Goal: Task Accomplishment & Management: Complete application form

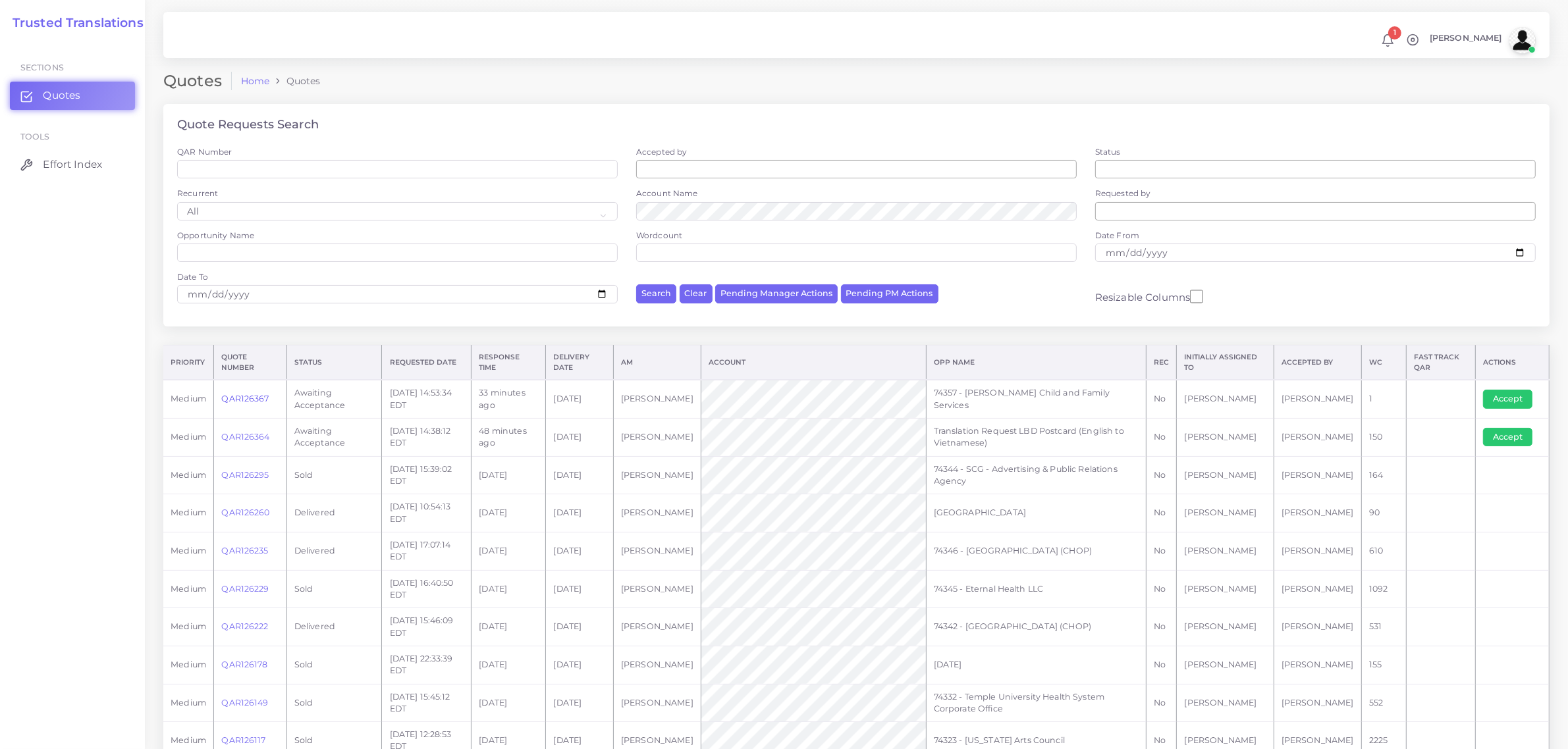
click at [246, 399] on link "QAR126367" at bounding box center [245, 399] width 47 height 10
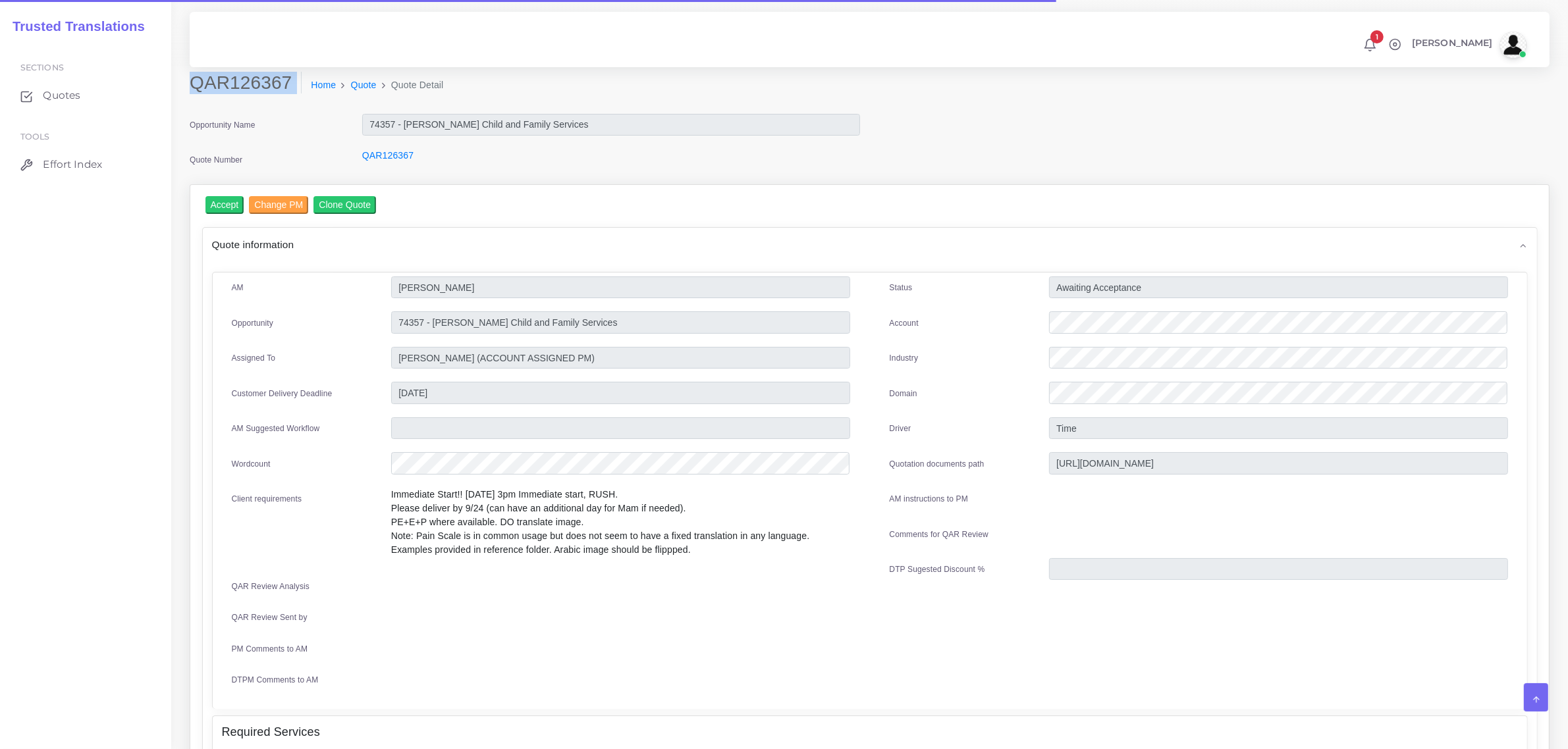
drag, startPoint x: 191, startPoint y: 83, endPoint x: 275, endPoint y: 103, distance: 86.3
click at [274, 103] on div "QAR126367 Home Quote Quote Detail" at bounding box center [697, 90] width 1035 height 37
copy div "QAR126367"
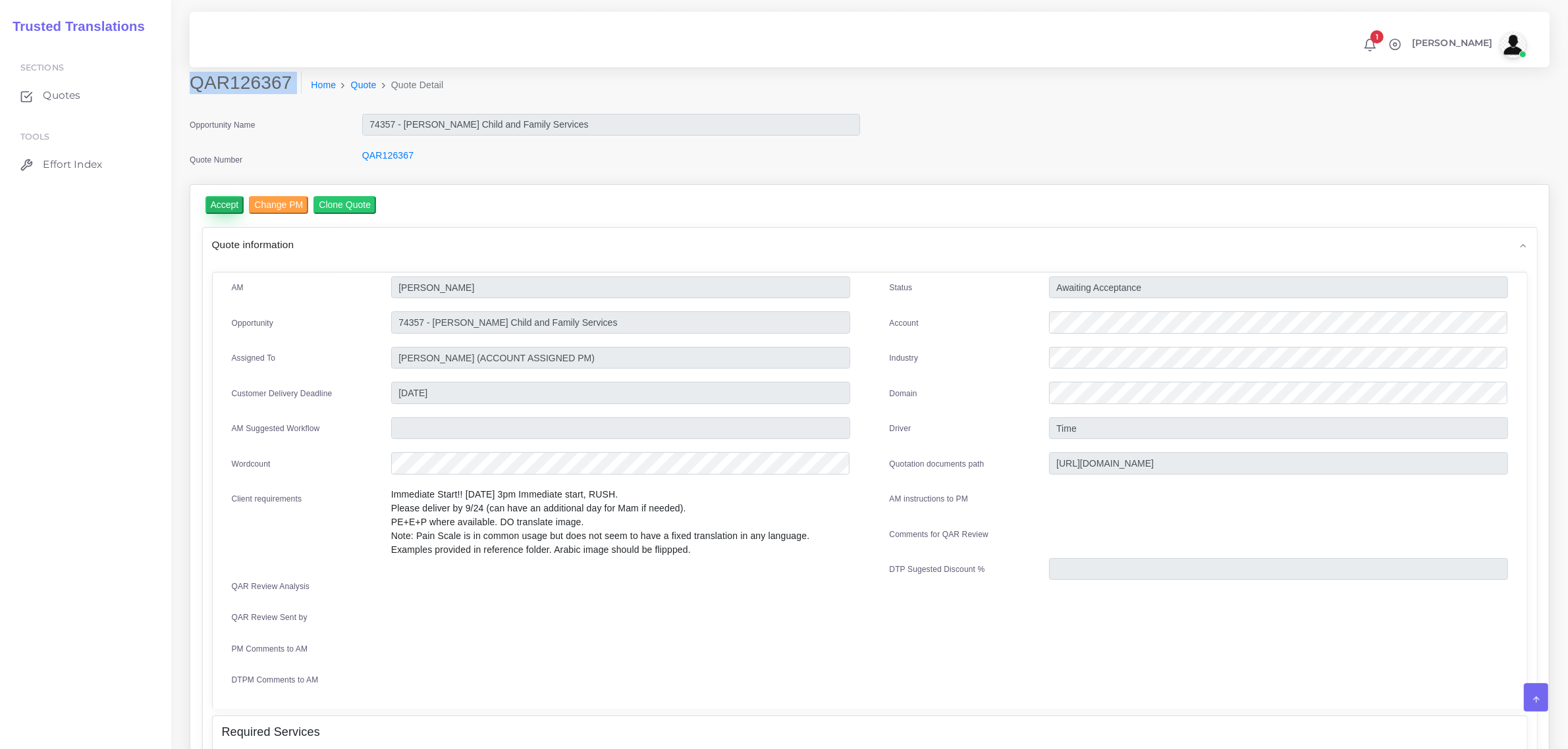
click at [212, 204] on input "Accept" at bounding box center [225, 204] width 39 height 18
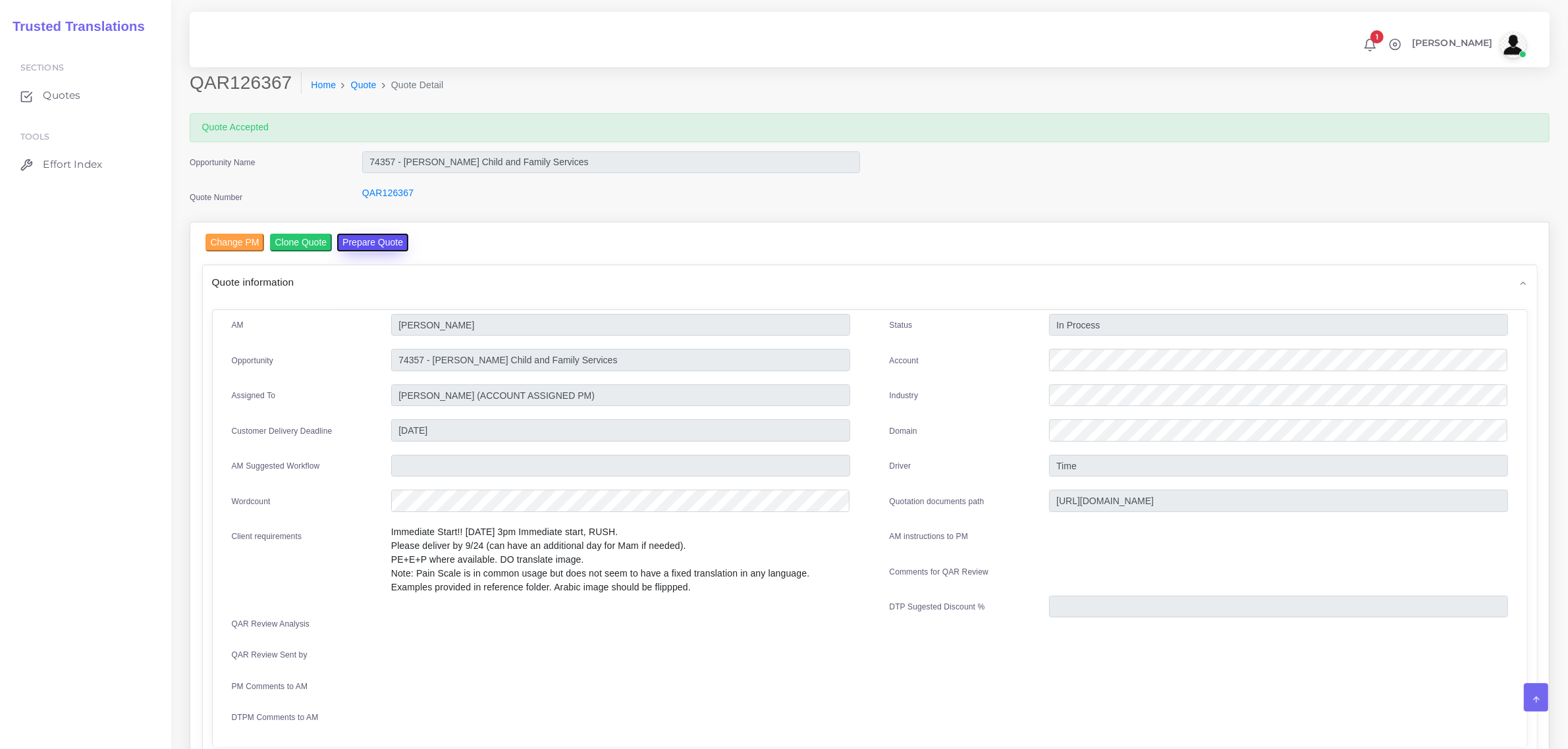
click at [363, 242] on button "Prepare Quote" at bounding box center [373, 242] width 71 height 18
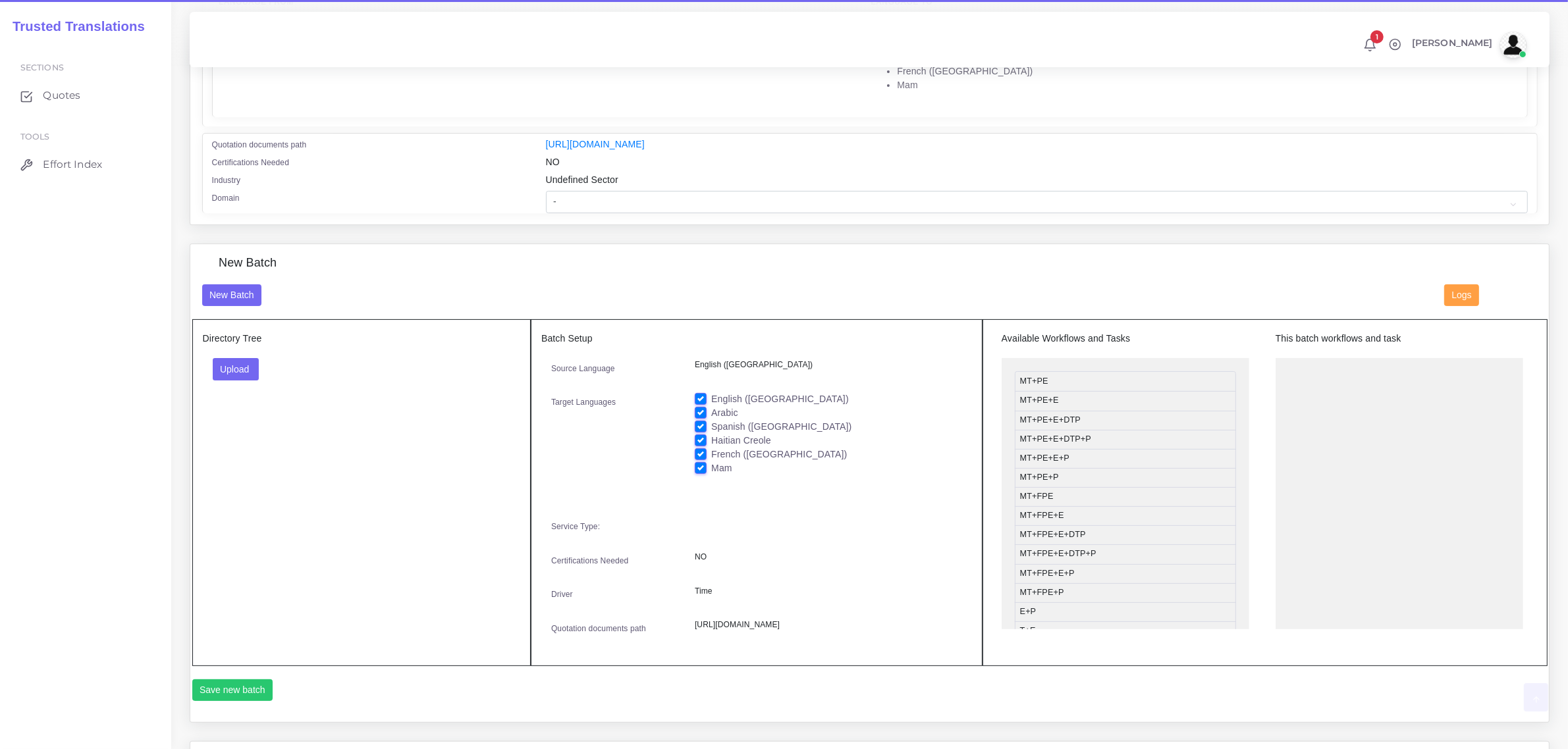
scroll to position [329, 0]
click at [236, 373] on button "Upload" at bounding box center [236, 368] width 46 height 23
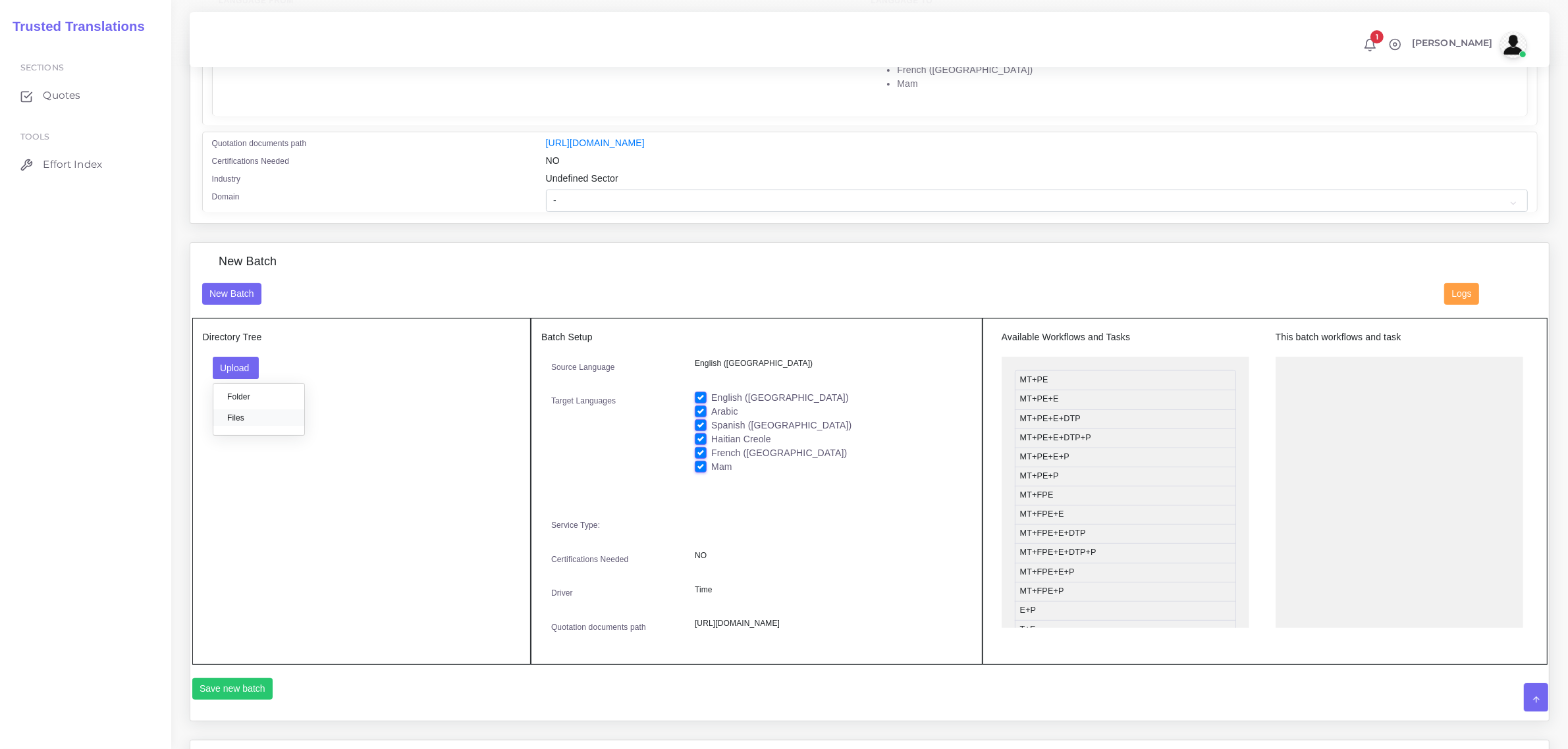
click at [242, 416] on label "Files" at bounding box center [259, 417] width 91 height 16
click at [711, 397] on label "English ([GEOGRAPHIC_DATA])" at bounding box center [780, 398] width 138 height 14
click at [699, 397] on input "English ([GEOGRAPHIC_DATA])" at bounding box center [700, 397] width 12 height 12
checkbox input "false"
drag, startPoint x: 1120, startPoint y: 435, endPoint x: 1377, endPoint y: 360, distance: 267.7
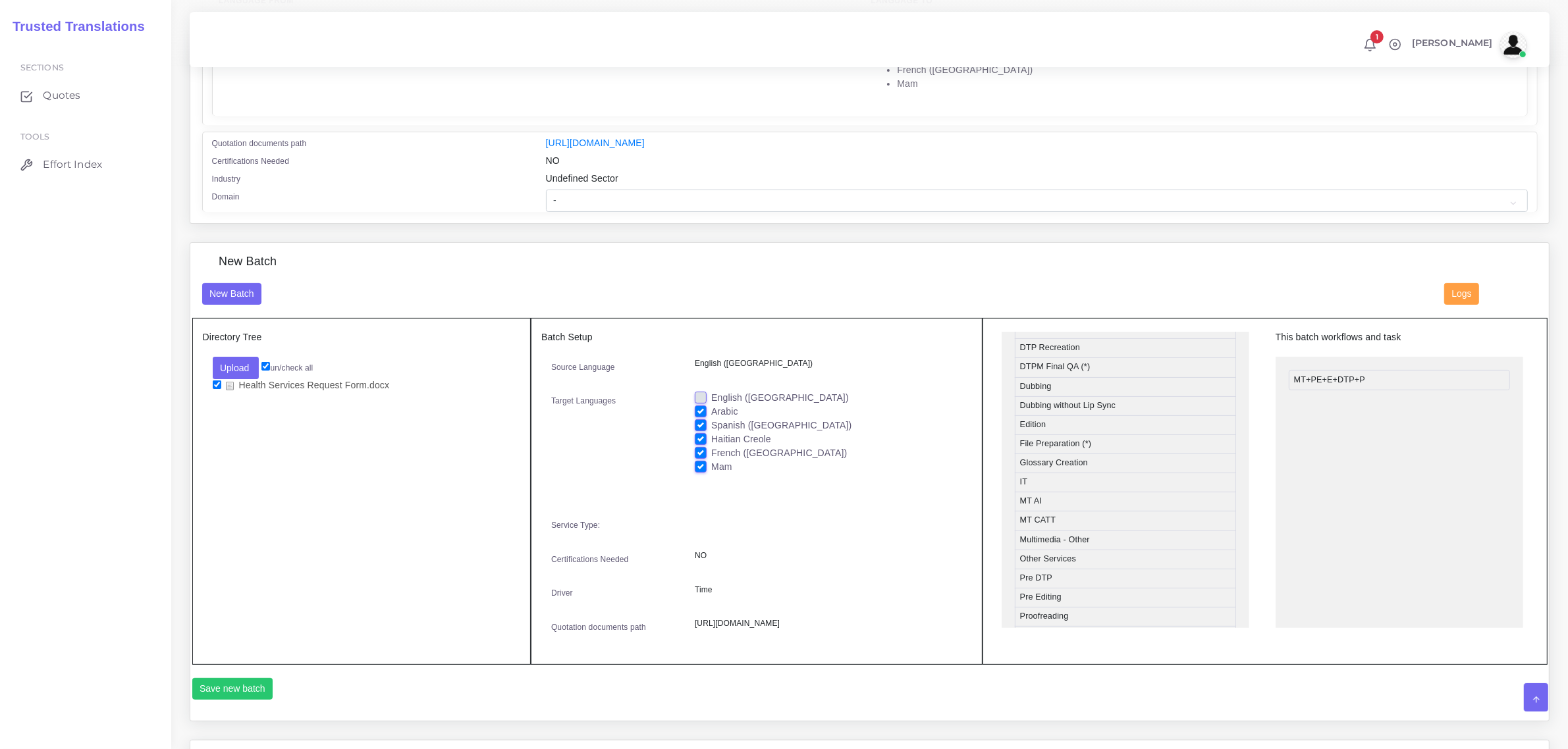
scroll to position [494, 0]
click at [247, 700] on button "Save new batch" at bounding box center [233, 689] width 81 height 23
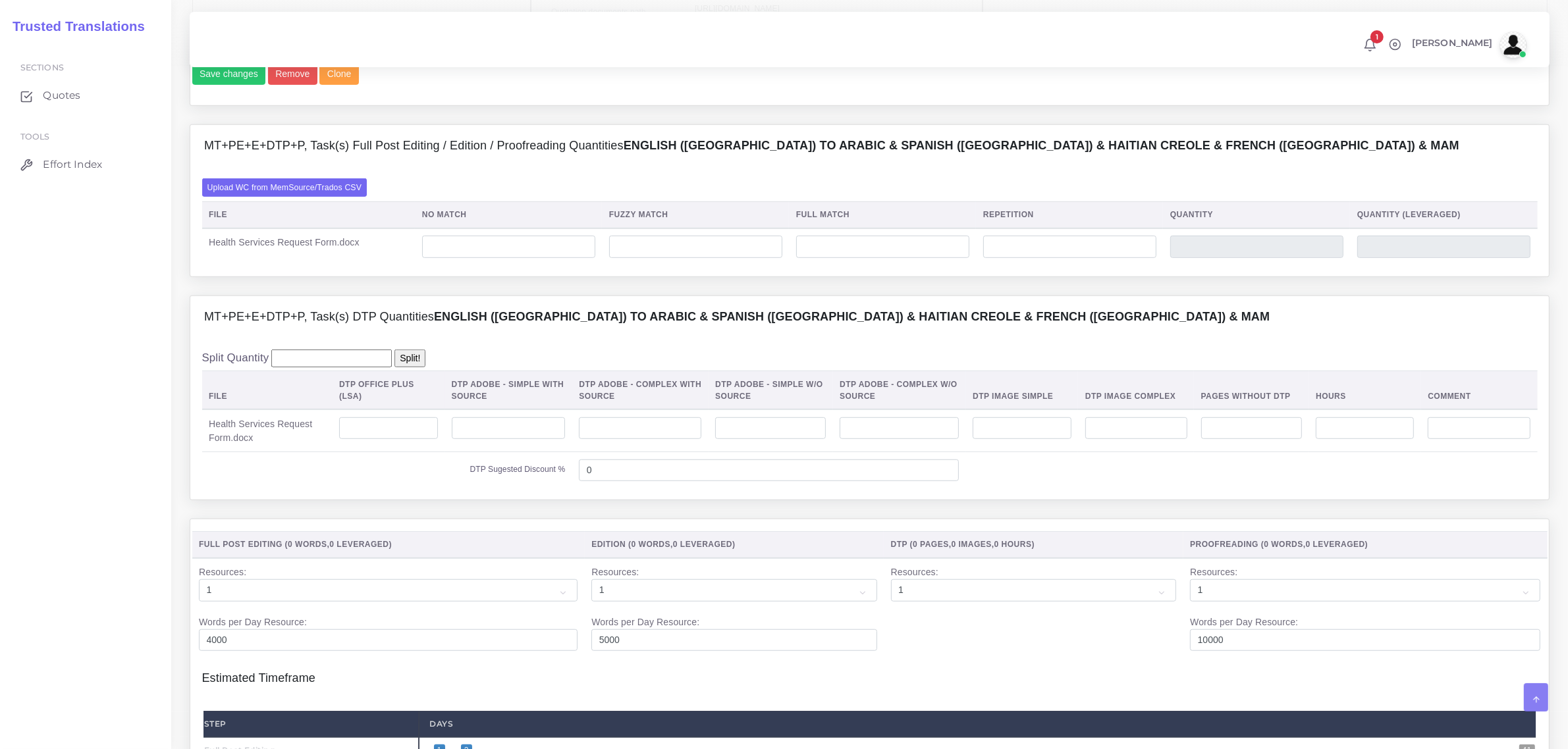
scroll to position [987, 0]
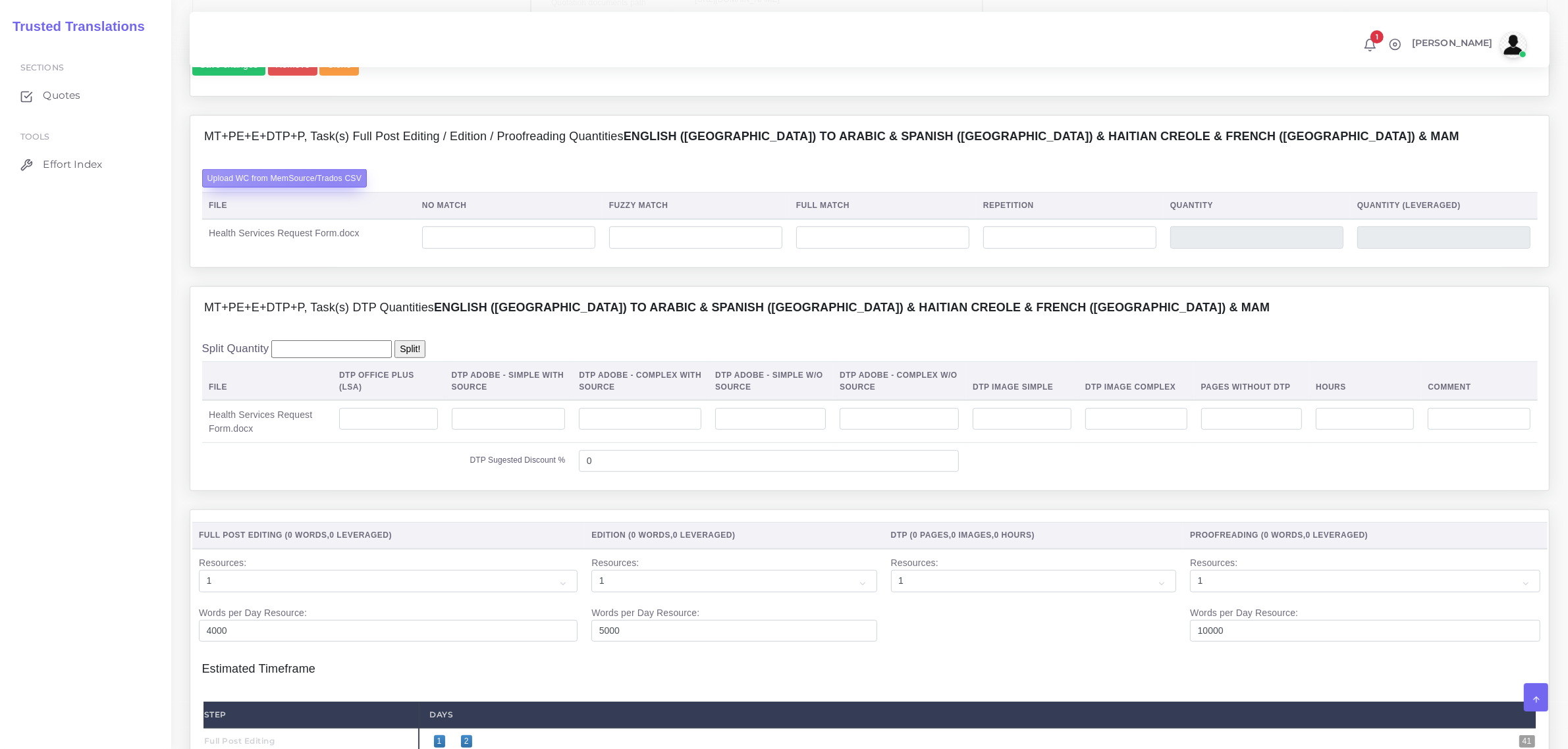
click at [329, 187] on label "Upload WC from MemSource/Trados CSV" at bounding box center [285, 177] width 166 height 18
click at [0, 0] on input "Upload WC from MemSource/Trados CSV" at bounding box center [0, 0] width 0 height 0
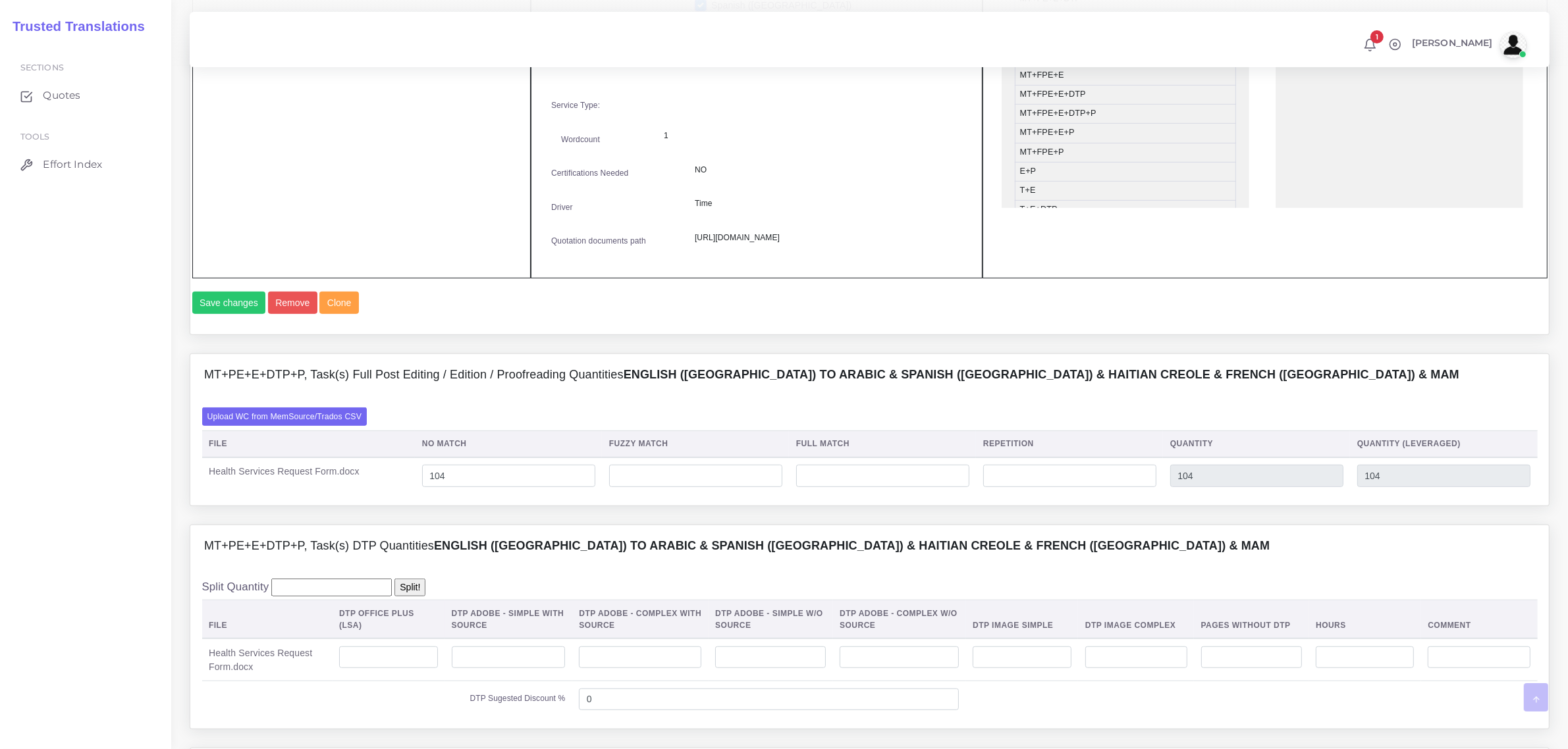
scroll to position [1070, 0]
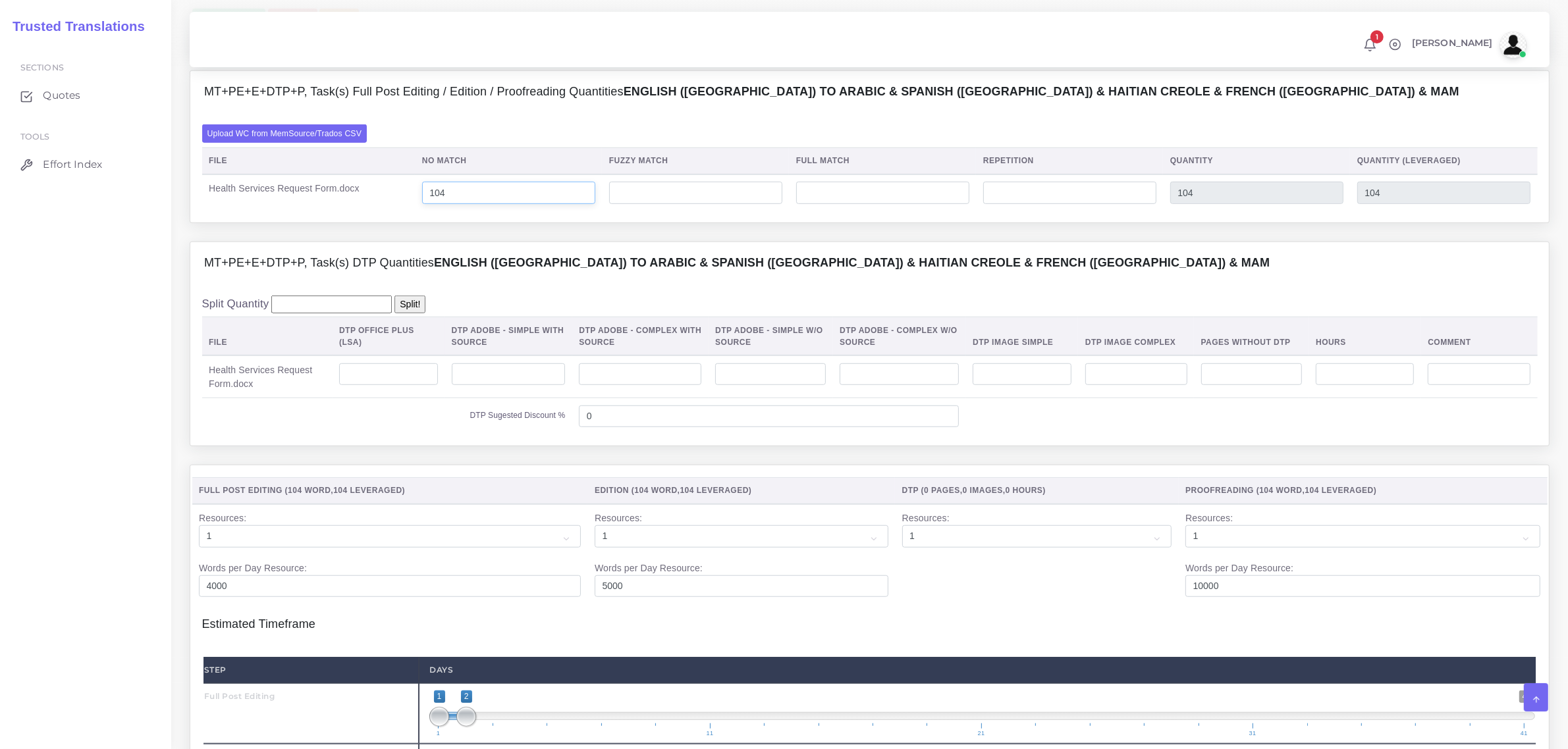
drag, startPoint x: 459, startPoint y: 234, endPoint x: 422, endPoint y: 239, distance: 37.3
click at [422, 211] on td "104" at bounding box center [508, 193] width 187 height 37
type input "139"
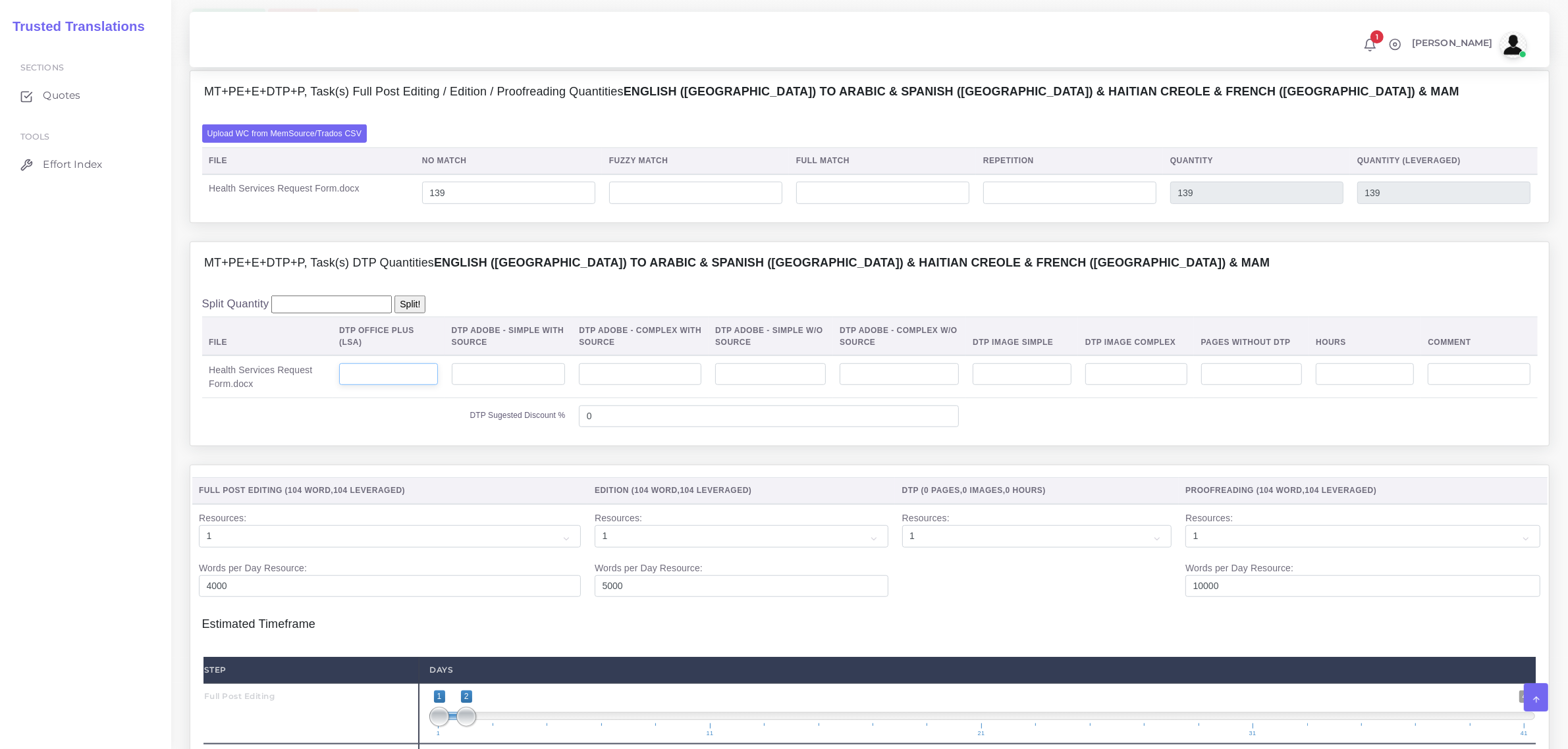
click at [384, 386] on input "number" at bounding box center [388, 374] width 99 height 23
type input "1"
click at [1020, 386] on input "number" at bounding box center [1021, 374] width 99 height 23
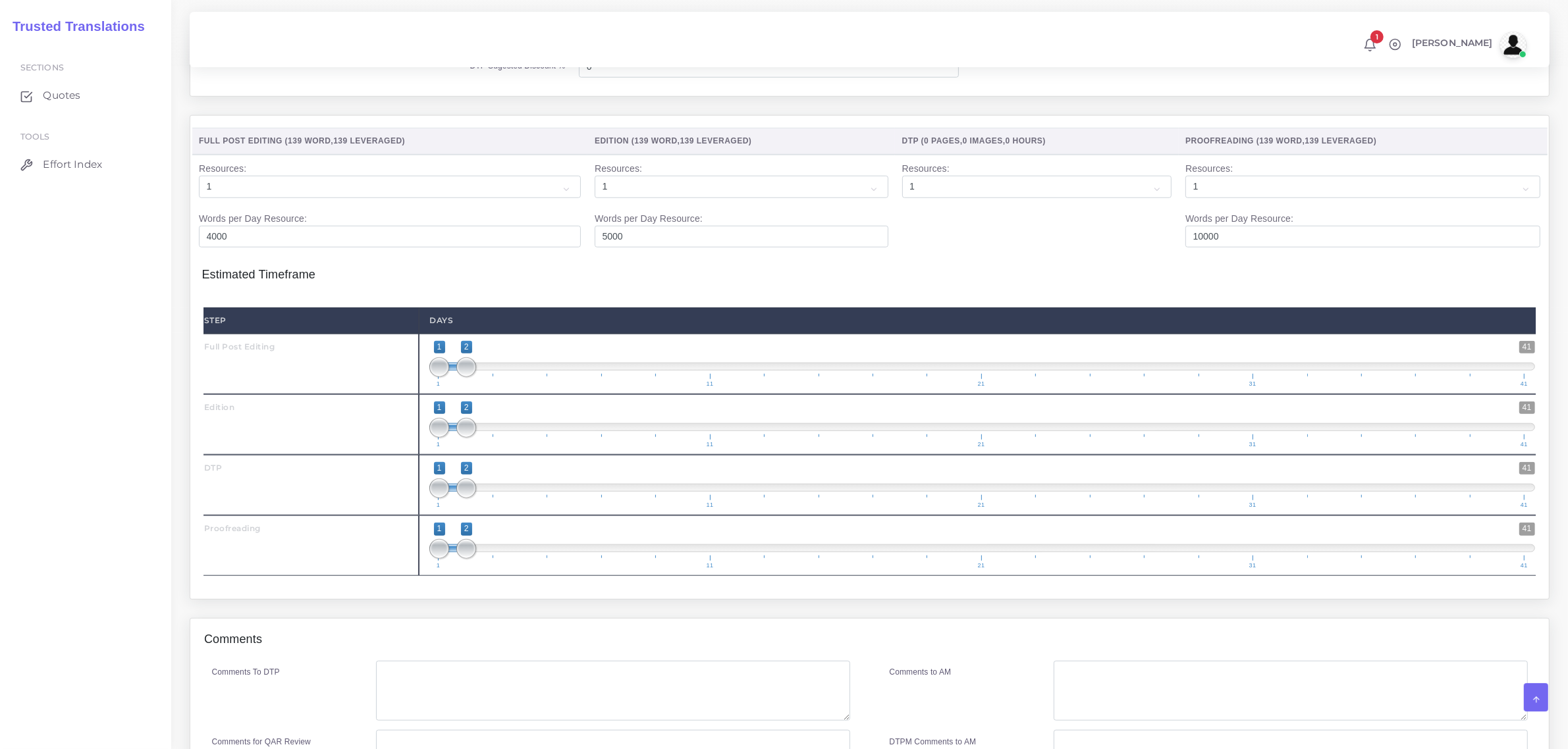
scroll to position [1563, 0]
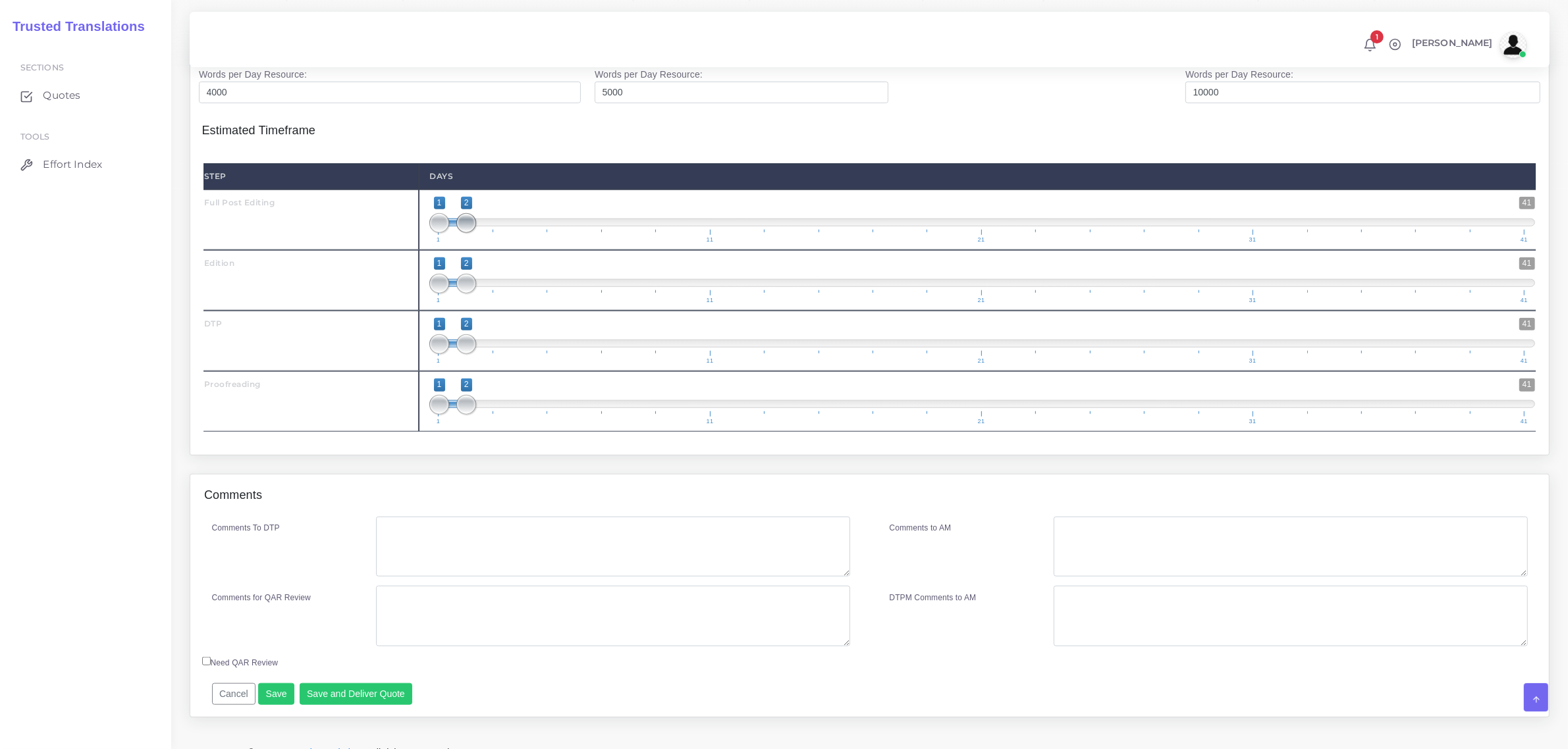
type input "1"
type input "1;1"
drag, startPoint x: 467, startPoint y: 267, endPoint x: 444, endPoint y: 261, distance: 23.8
click at [444, 233] on span at bounding box center [438, 223] width 19 height 19
type input "2;2"
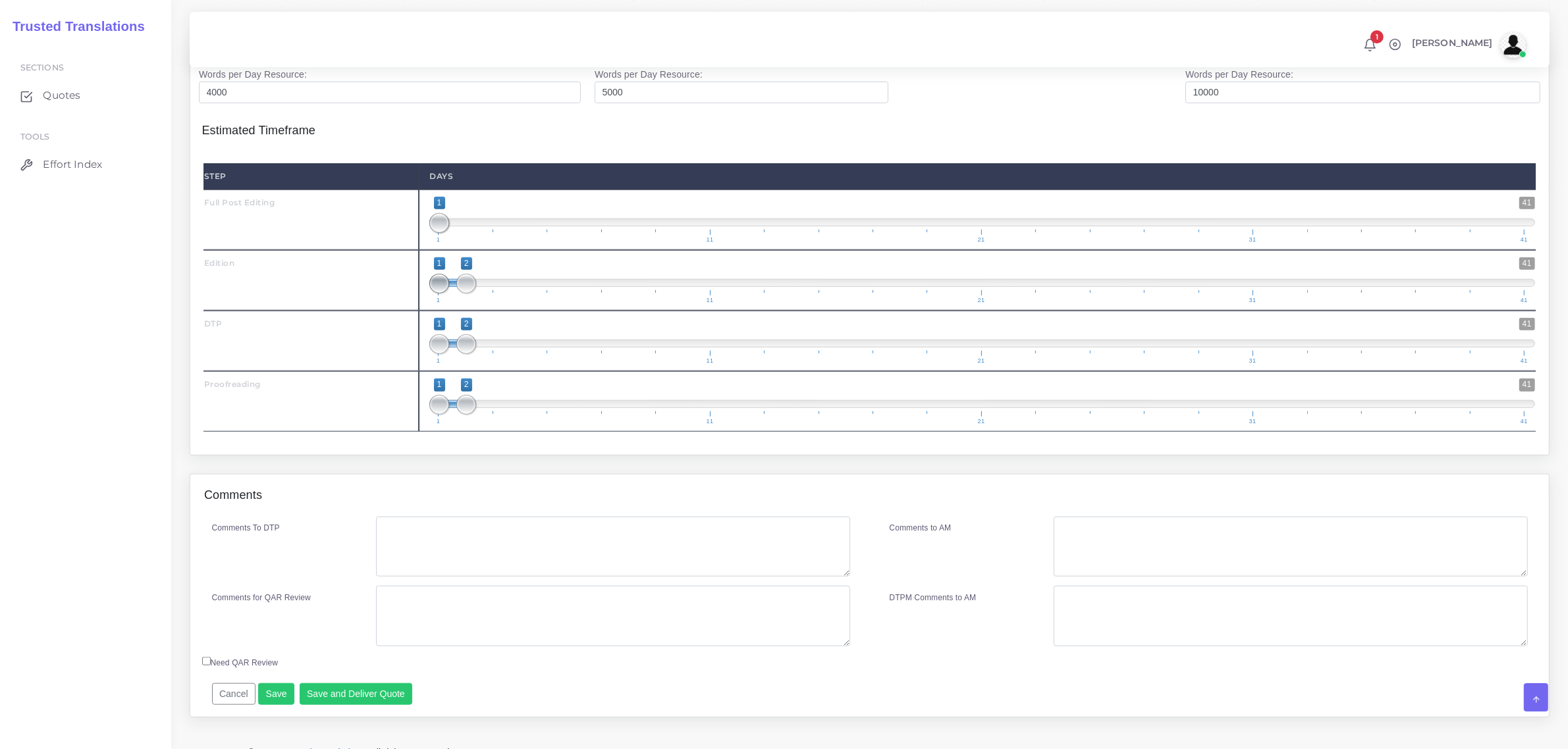
drag, startPoint x: 435, startPoint y: 320, endPoint x: 474, endPoint y: 367, distance: 61.1
click at [476, 356] on div "Step Days Full Post Editing 1 41 1 1 1 — 1 1 11 21 31 41 1;1" at bounding box center [869, 297] width 1332 height 269
type input "2;2"
drag, startPoint x: 436, startPoint y: 377, endPoint x: 474, endPoint y: 426, distance: 62.0
click at [475, 364] on span "1 41 1 2 1 — 2 1 11 21 31 41" at bounding box center [982, 341] width 1106 height 46
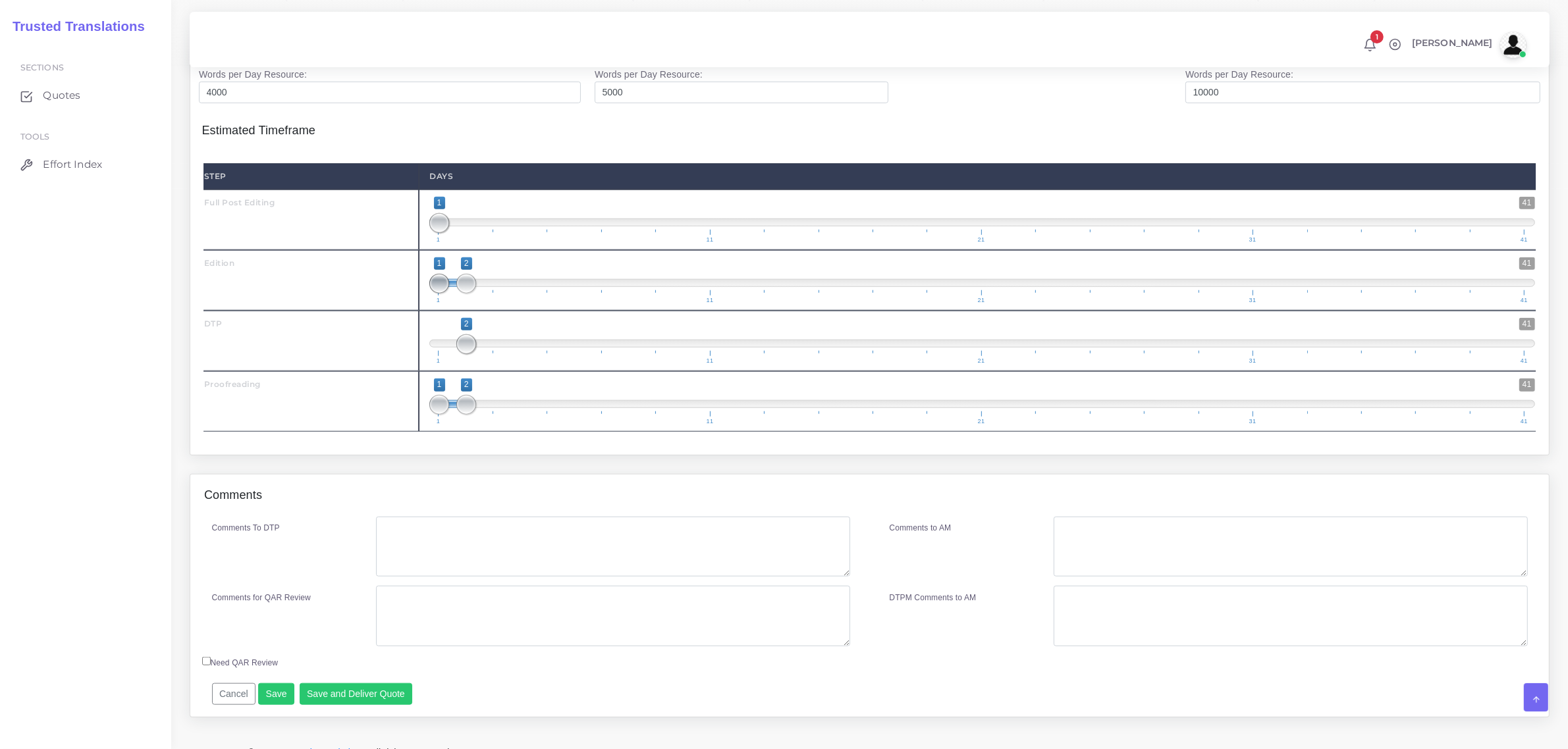
drag, startPoint x: 468, startPoint y: 320, endPoint x: 455, endPoint y: 320, distance: 13.0
click at [445, 294] on span at bounding box center [438, 283] width 19 height 19
type input "1;1"
drag, startPoint x: 465, startPoint y: 323, endPoint x: 447, endPoint y: 323, distance: 18.0
click at [447, 294] on span at bounding box center [438, 283] width 19 height 19
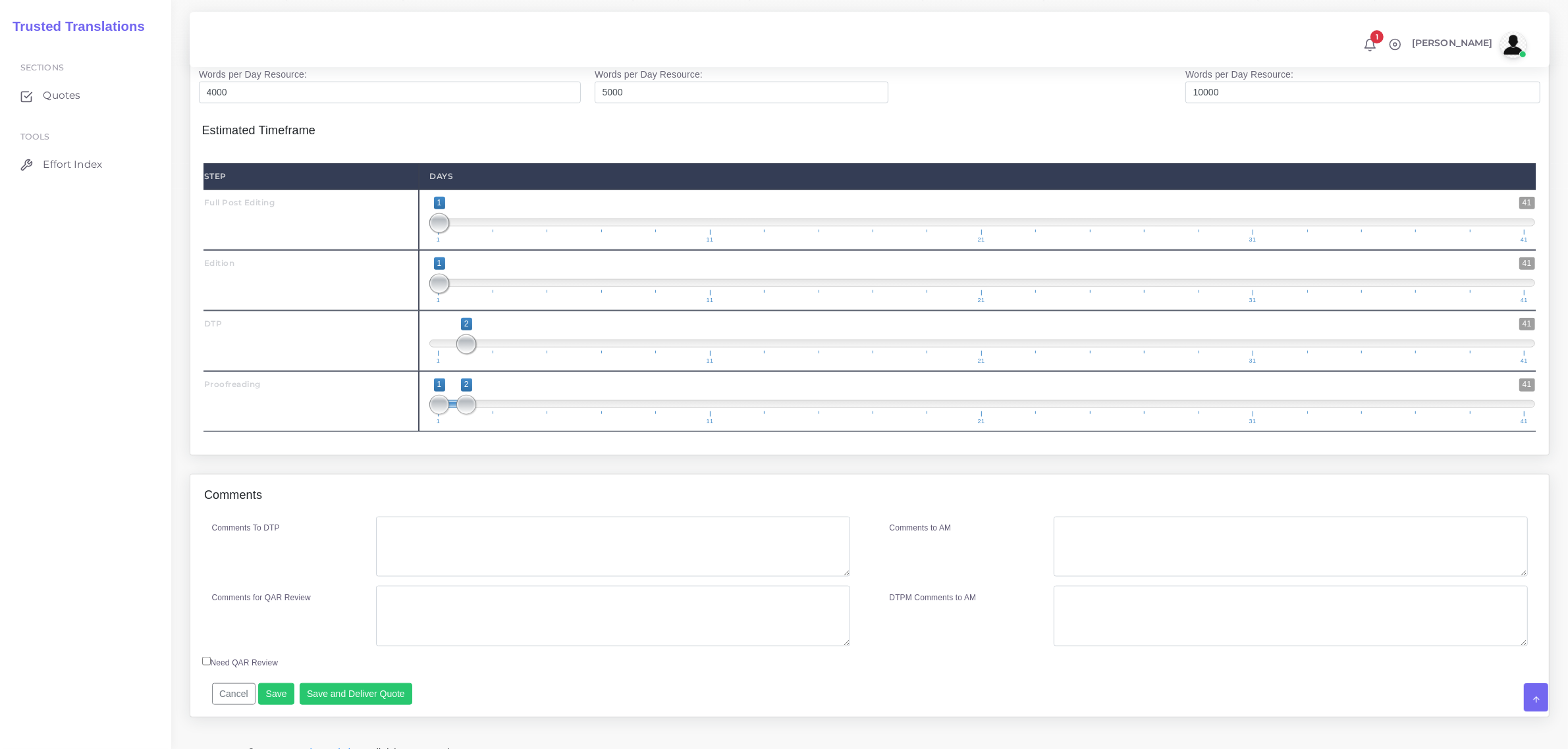
type input "2;2"
drag, startPoint x: 437, startPoint y: 439, endPoint x: 491, endPoint y: 451, distance: 55.3
click at [488, 425] on span "1 41 2 2 2 — 2 1 11 21 31 41" at bounding box center [982, 401] width 1106 height 46
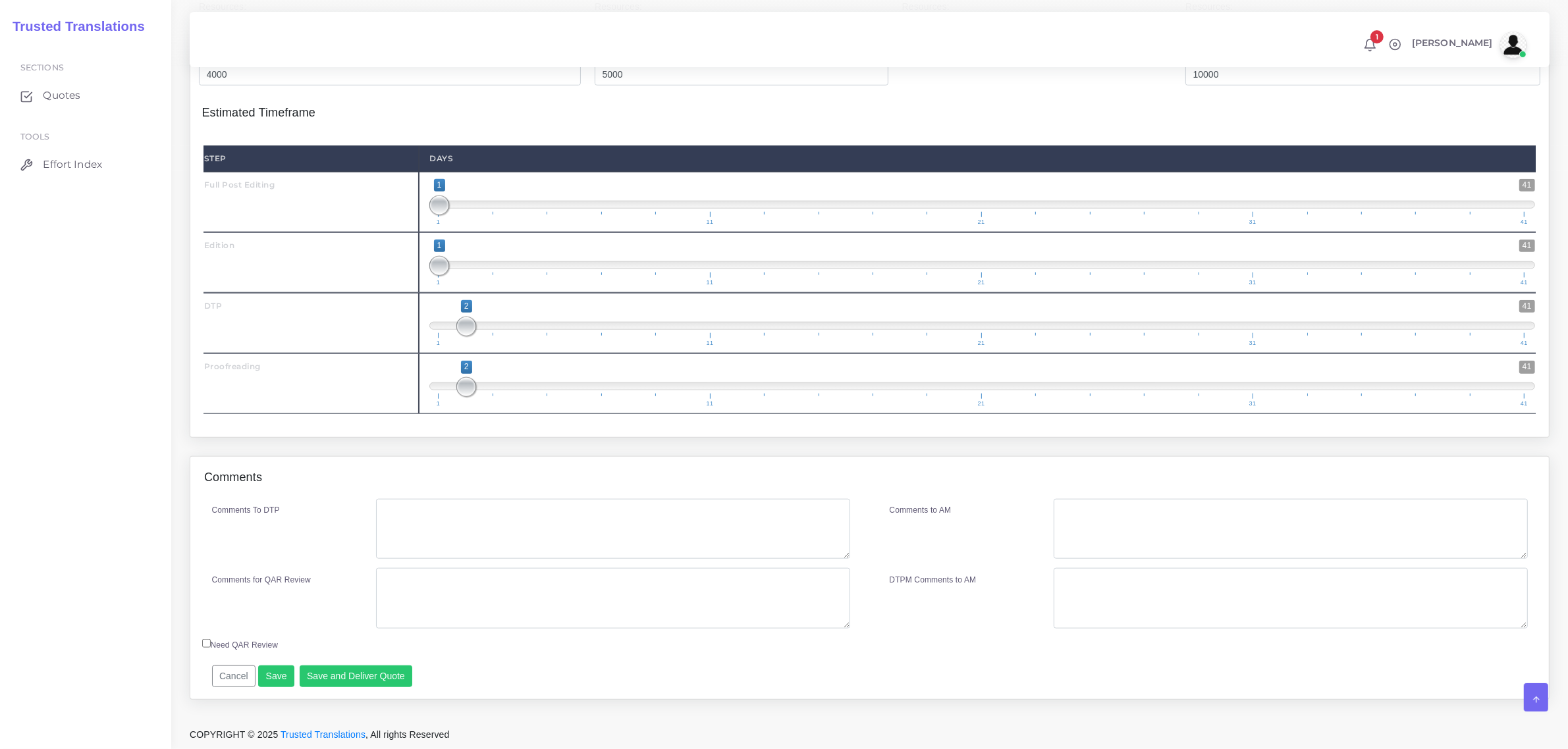
scroll to position [1620, 0]
click at [425, 518] on textarea "Comments To DTP" at bounding box center [612, 529] width 473 height 61
type textarea "i"
paste textarea "Arabic image should be flippped."
type textarea "Arabic image should be flippped."
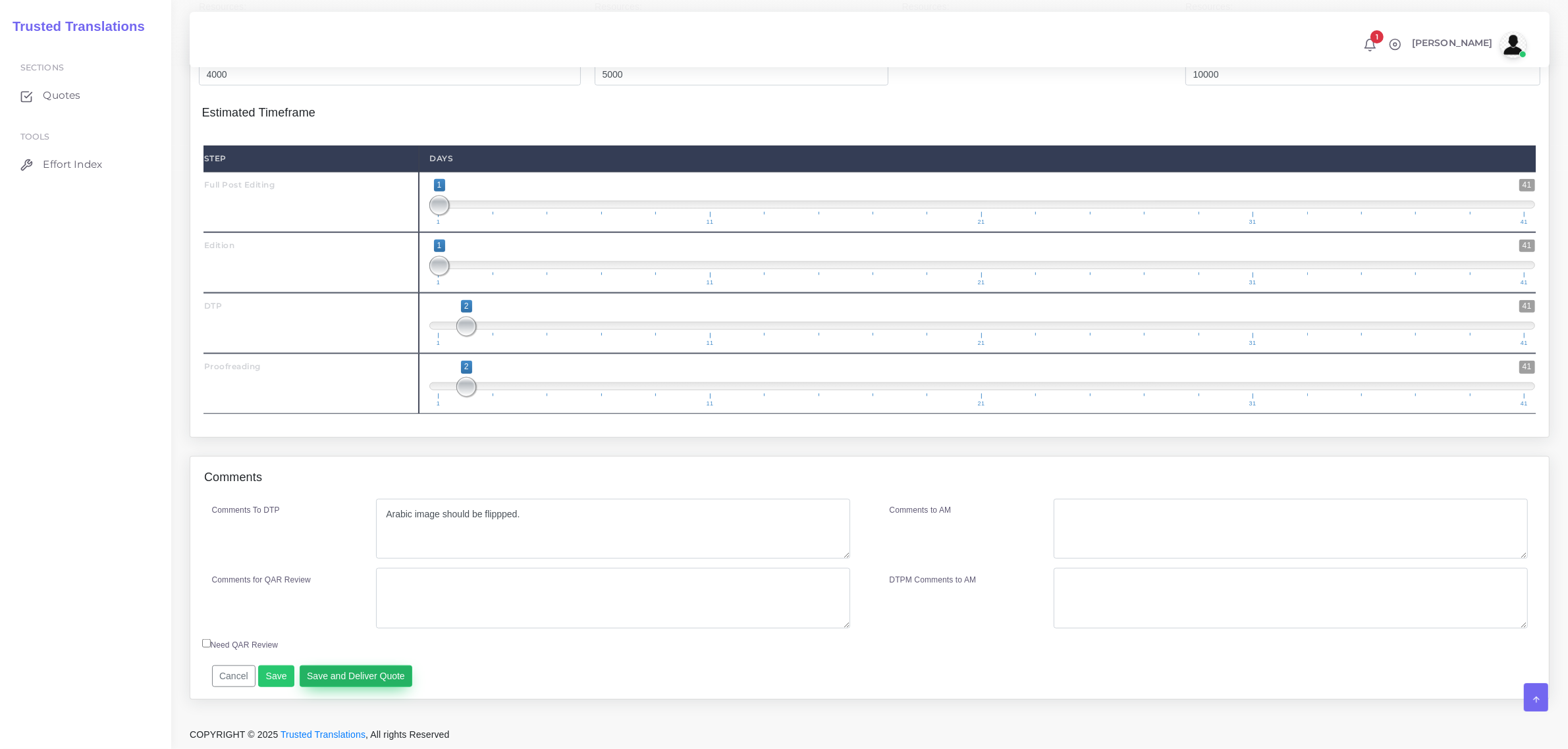
click at [356, 676] on button "Save and Deliver Quote" at bounding box center [357, 676] width 113 height 23
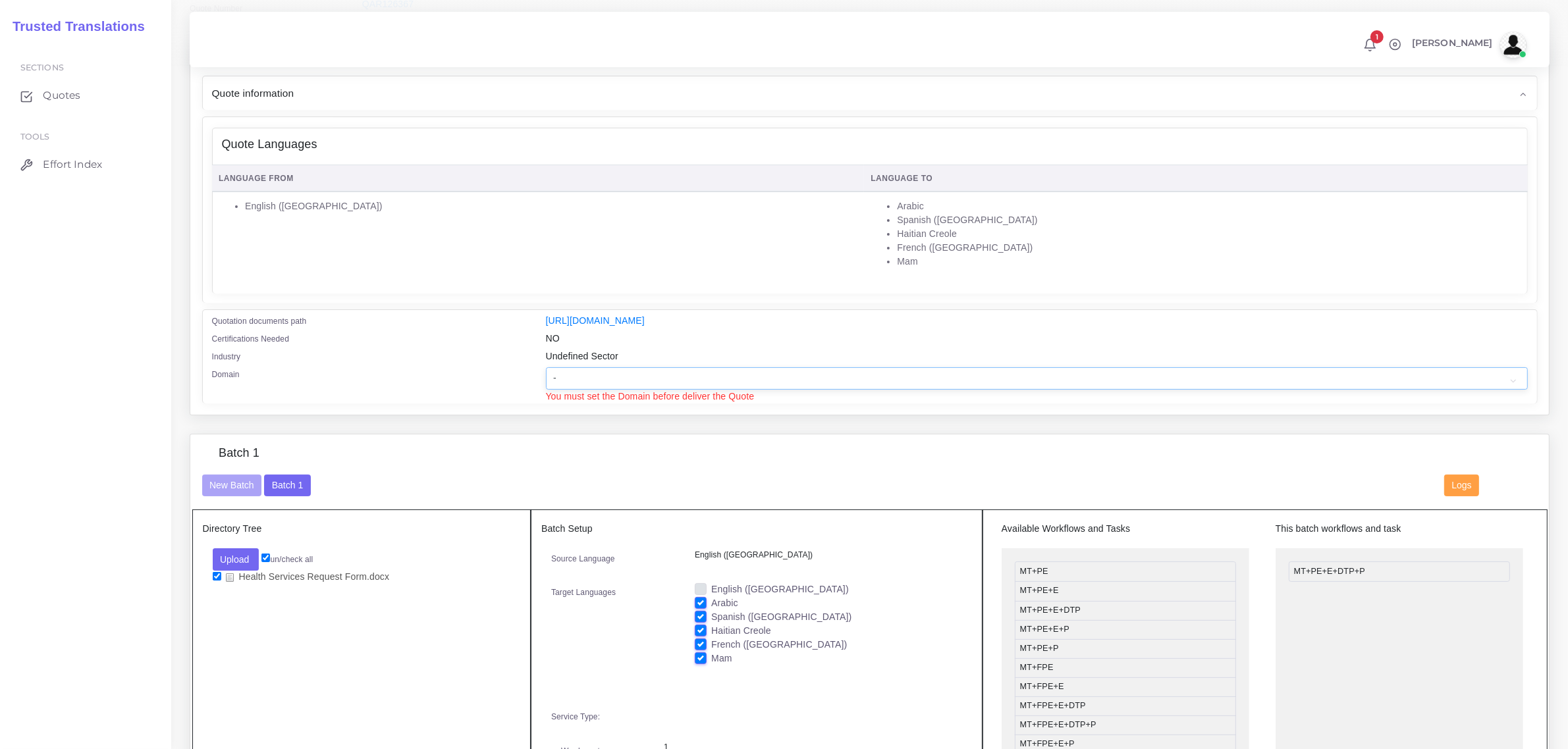
click at [606, 375] on select "- Advertising and Media Agriculture, Forestry and Fishing Architecture, Buildin…" at bounding box center [1037, 378] width 982 height 23
select select "Healthcare and Health Sciences"
click at [546, 367] on select "- Advertising and Media Agriculture, Forestry and Fishing Architecture, Buildin…" at bounding box center [1037, 378] width 982 height 23
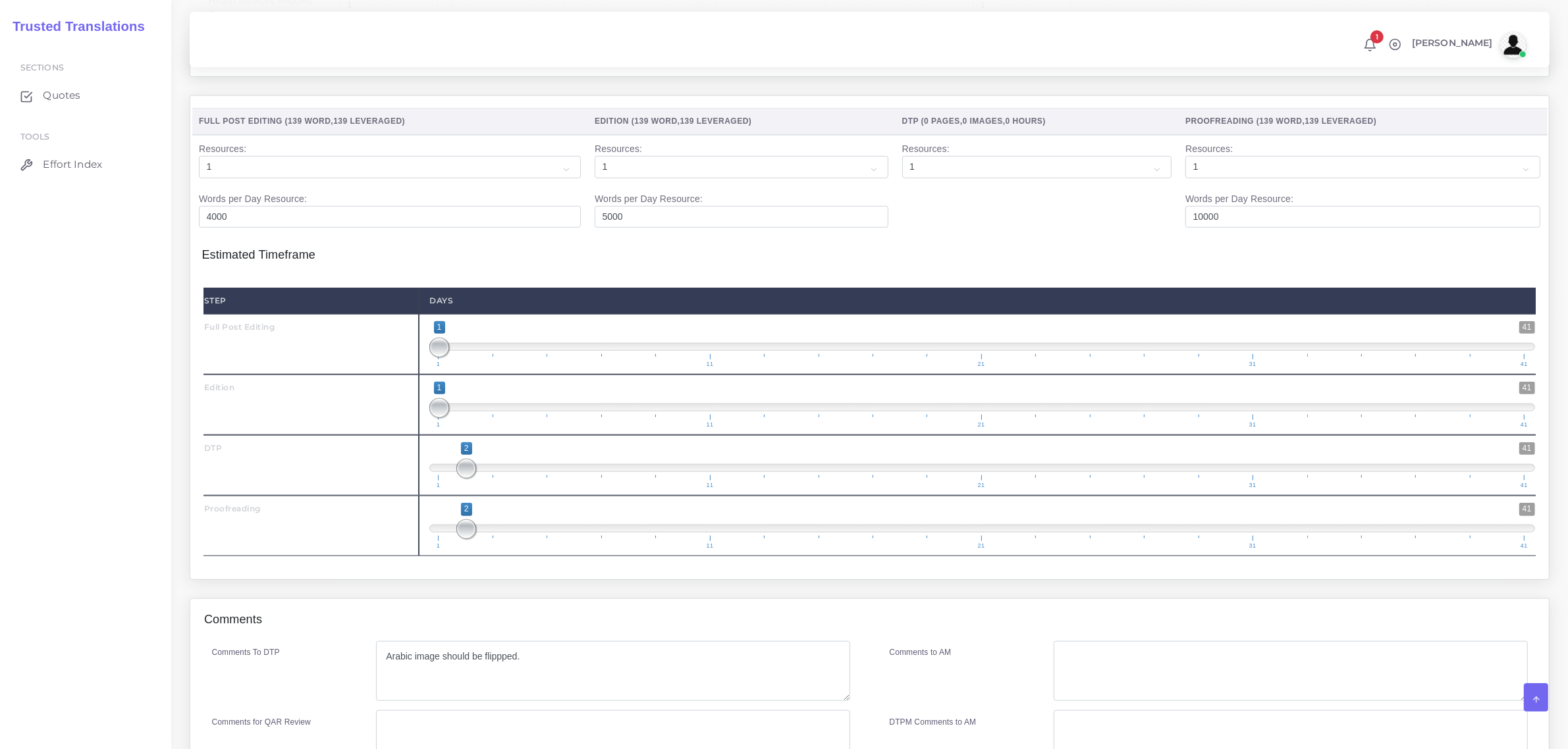
scroll to position [1635, 0]
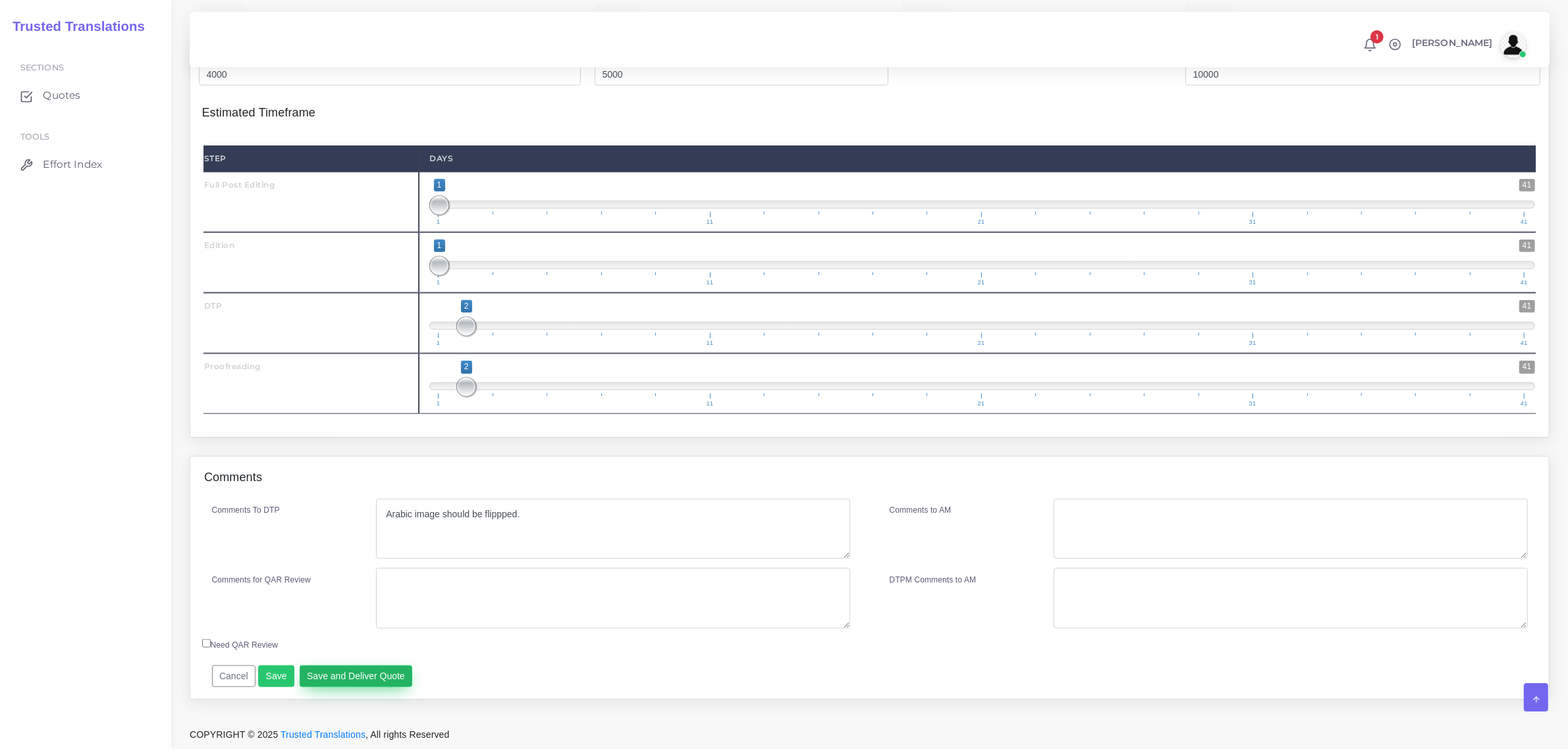
click at [354, 679] on button "Save and Deliver Quote" at bounding box center [357, 676] width 113 height 23
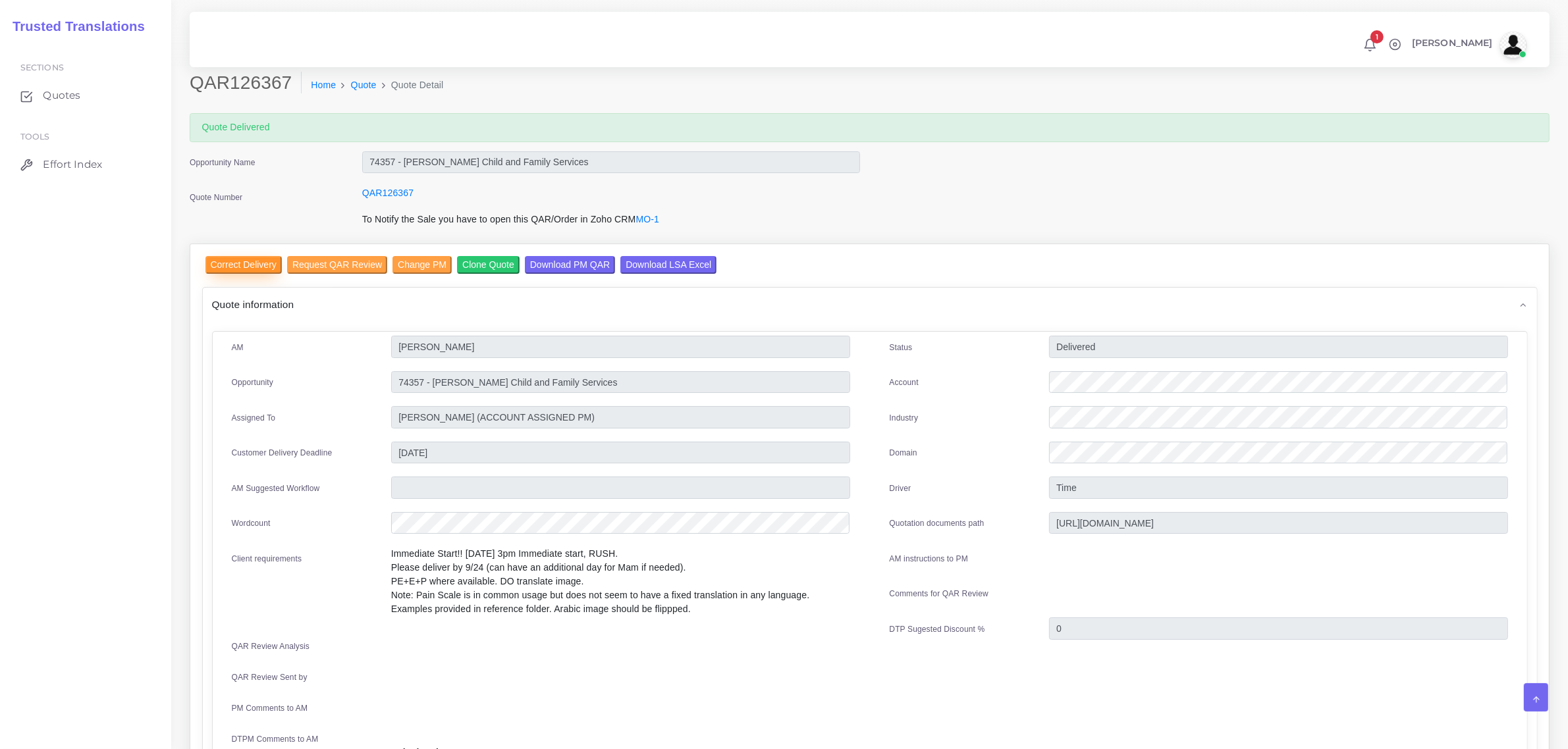
click at [246, 261] on input "Correct Delivery" at bounding box center [243, 264] width 76 height 18
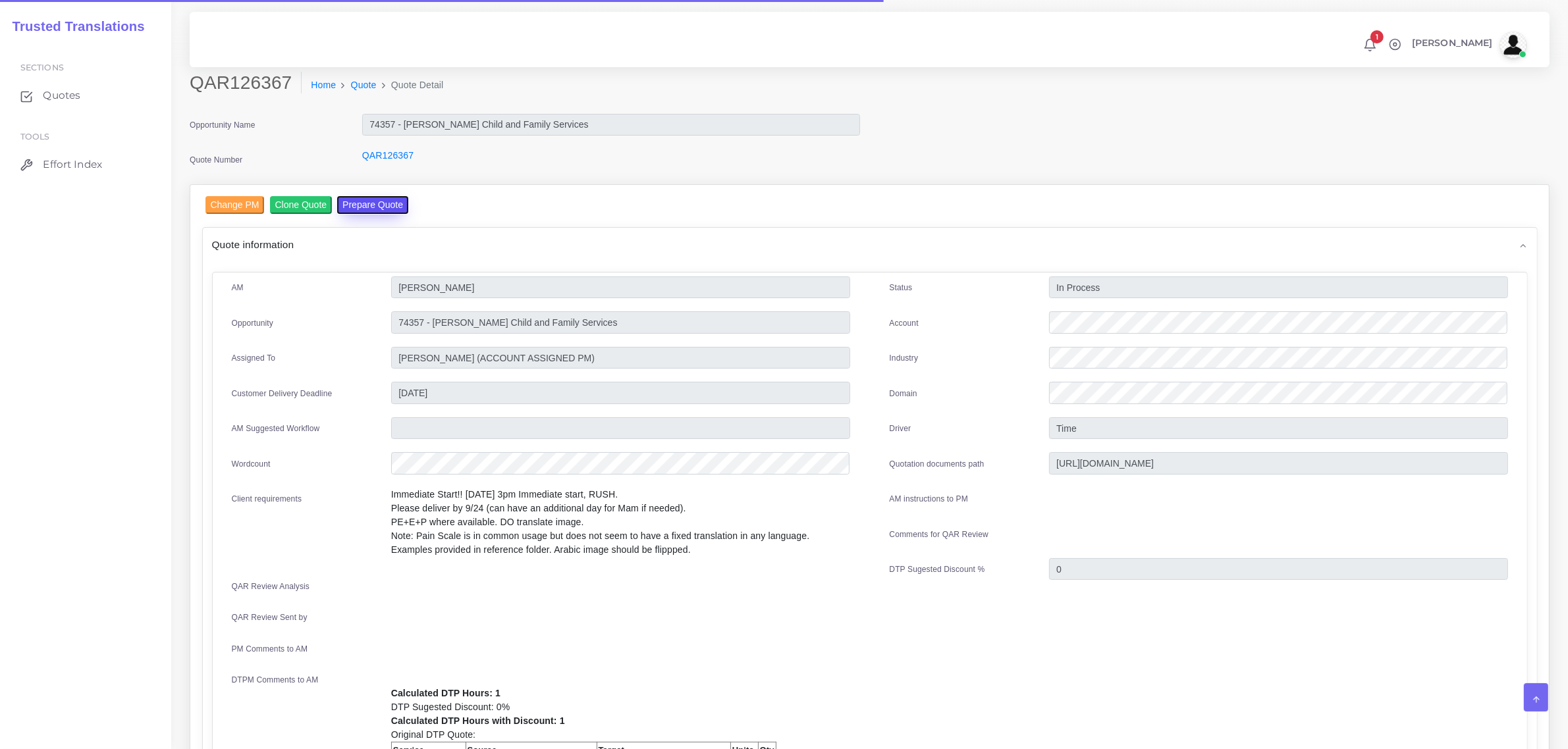
click at [376, 202] on button "Prepare Quote" at bounding box center [373, 204] width 71 height 18
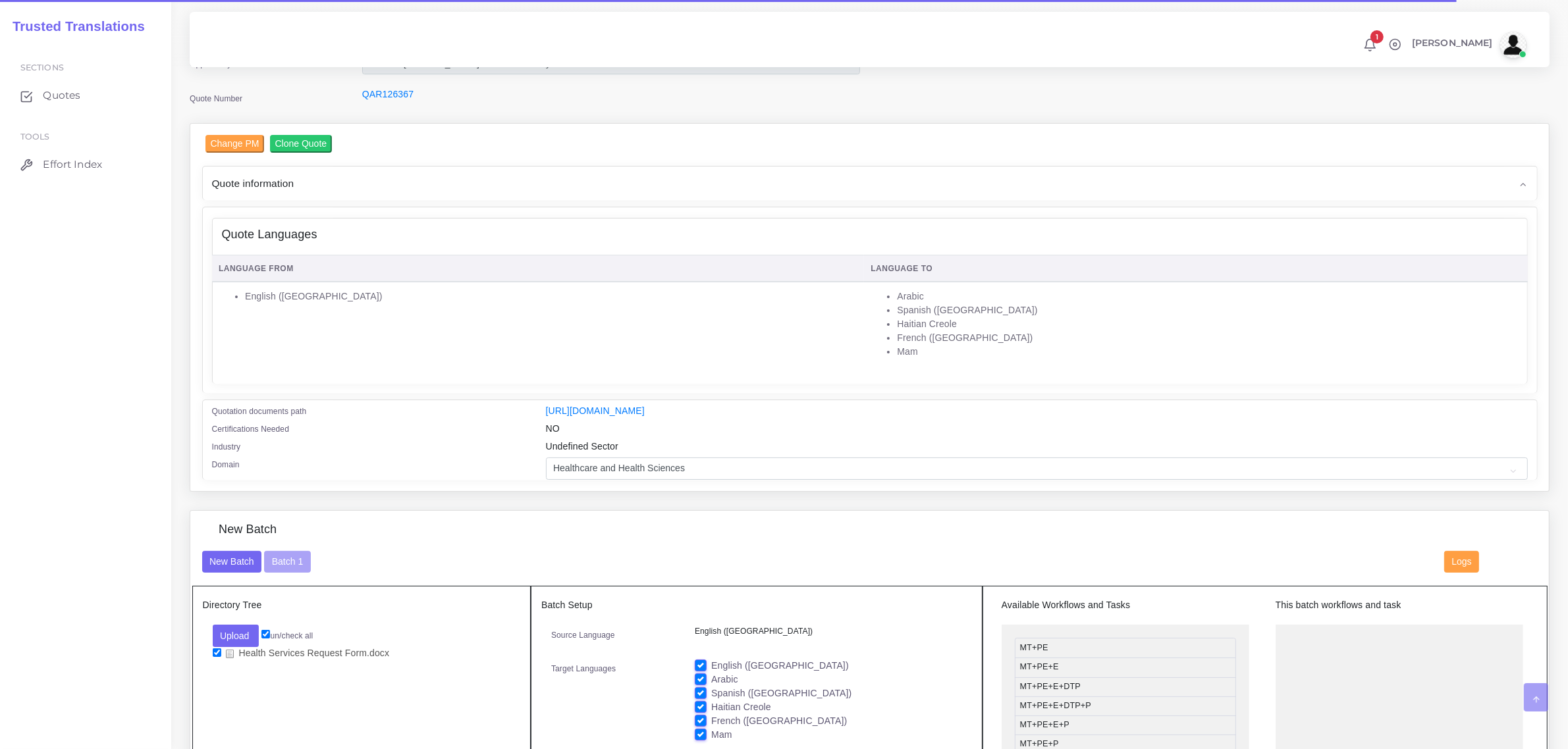
scroll to position [329, 0]
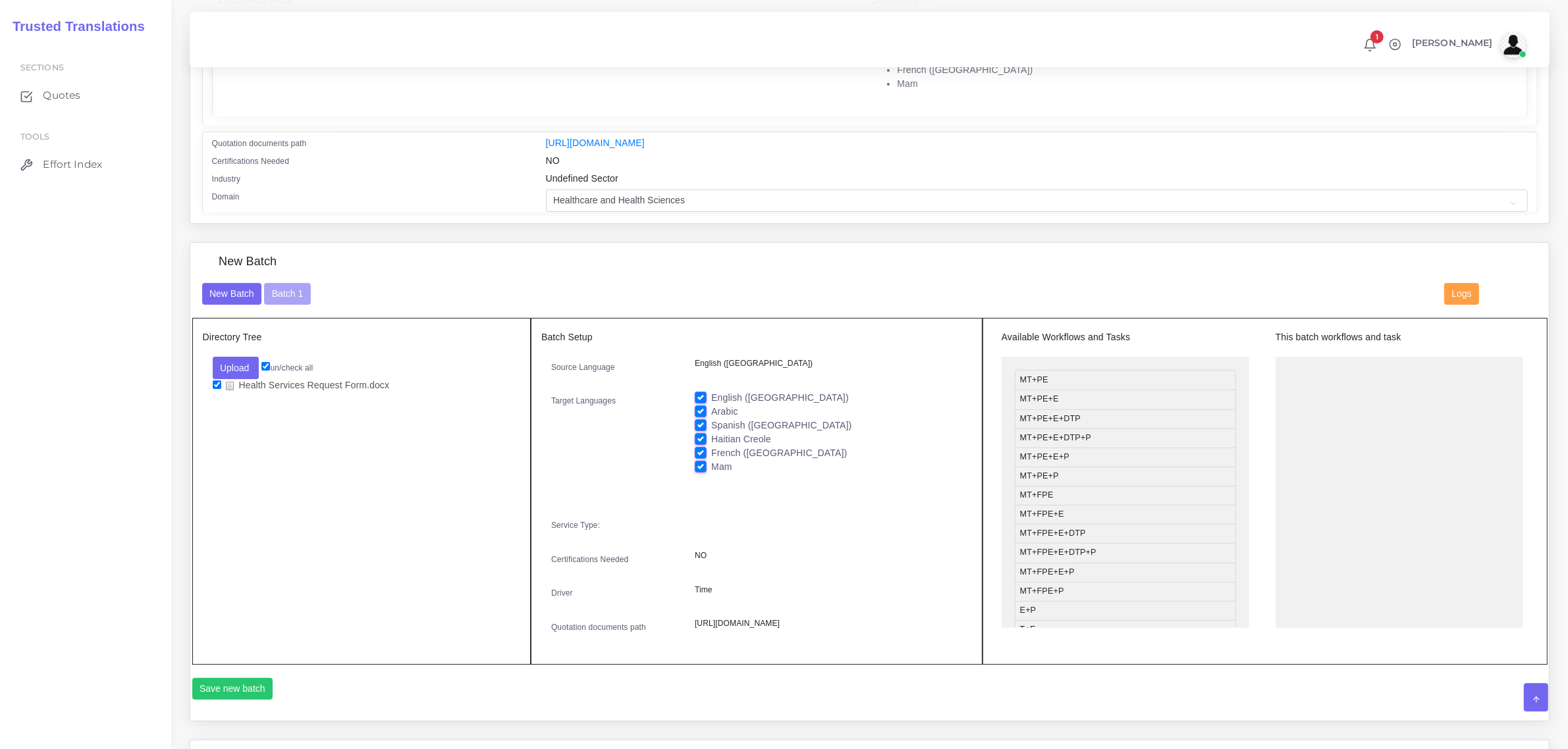
click at [711, 464] on label "Mam" at bounding box center [721, 467] width 21 height 14
click at [699, 464] on input "Mam" at bounding box center [700, 466] width 12 height 12
checkbox input "false"
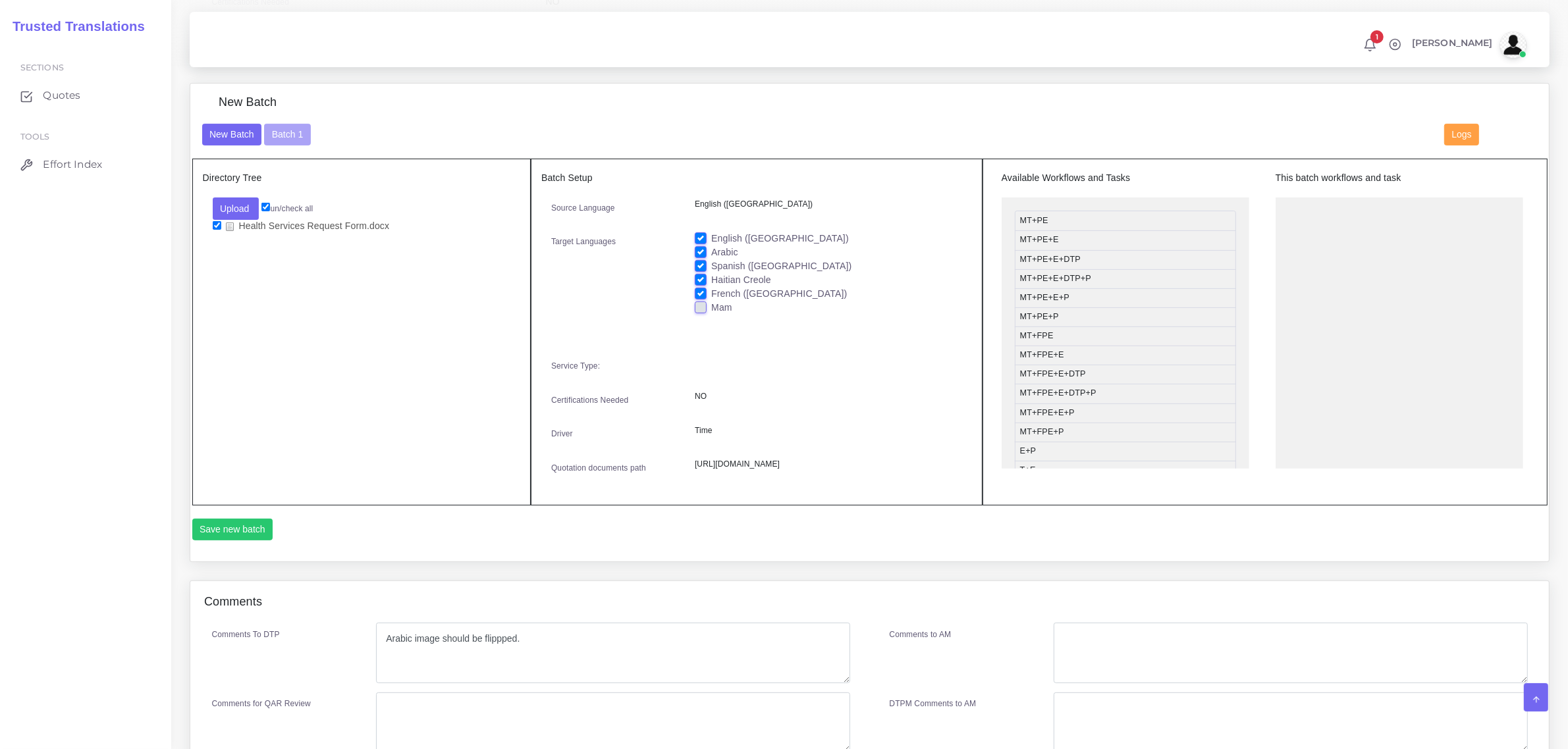
scroll to position [494, 0]
click at [280, 123] on button "Batch 1" at bounding box center [287, 129] width 46 height 23
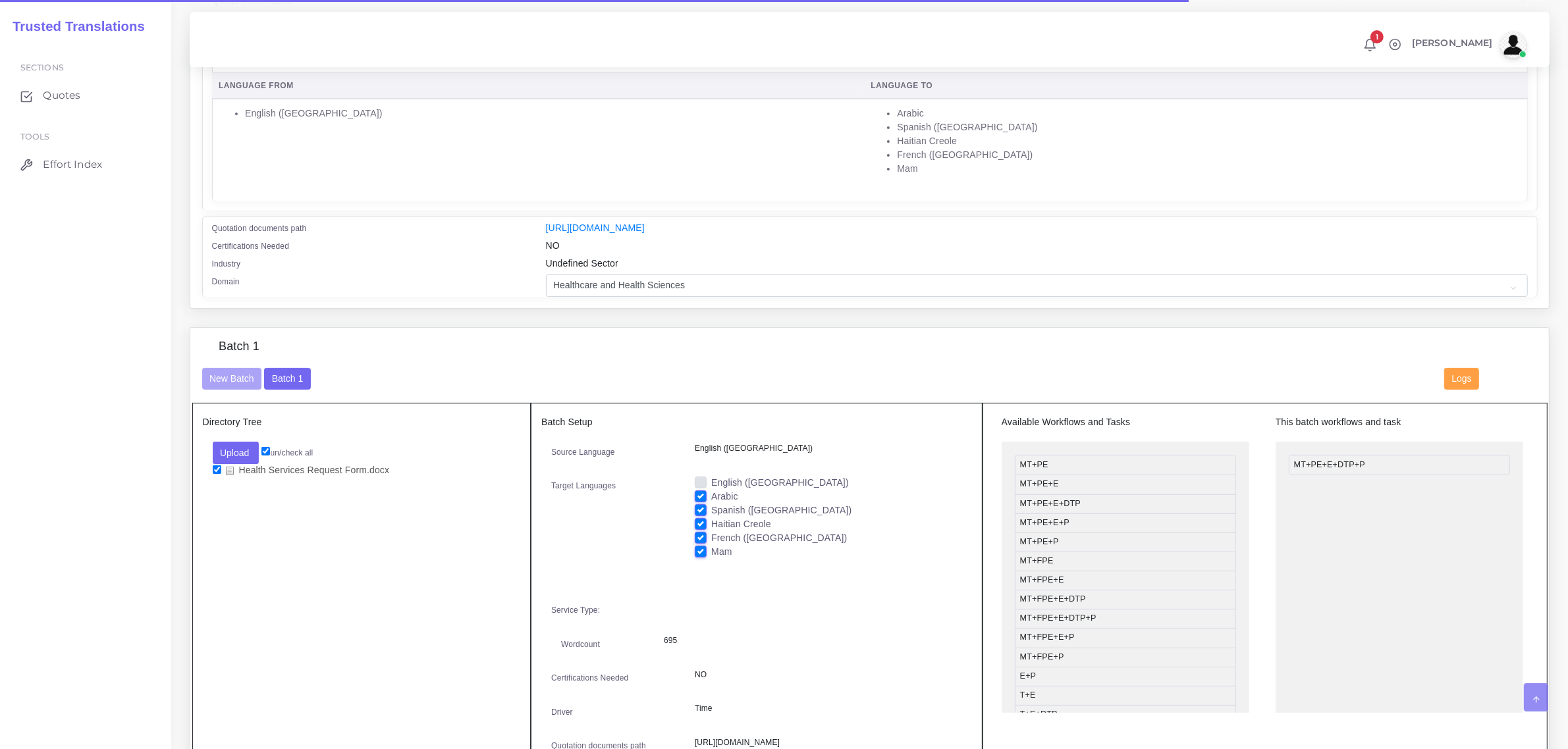
scroll to position [329, 0]
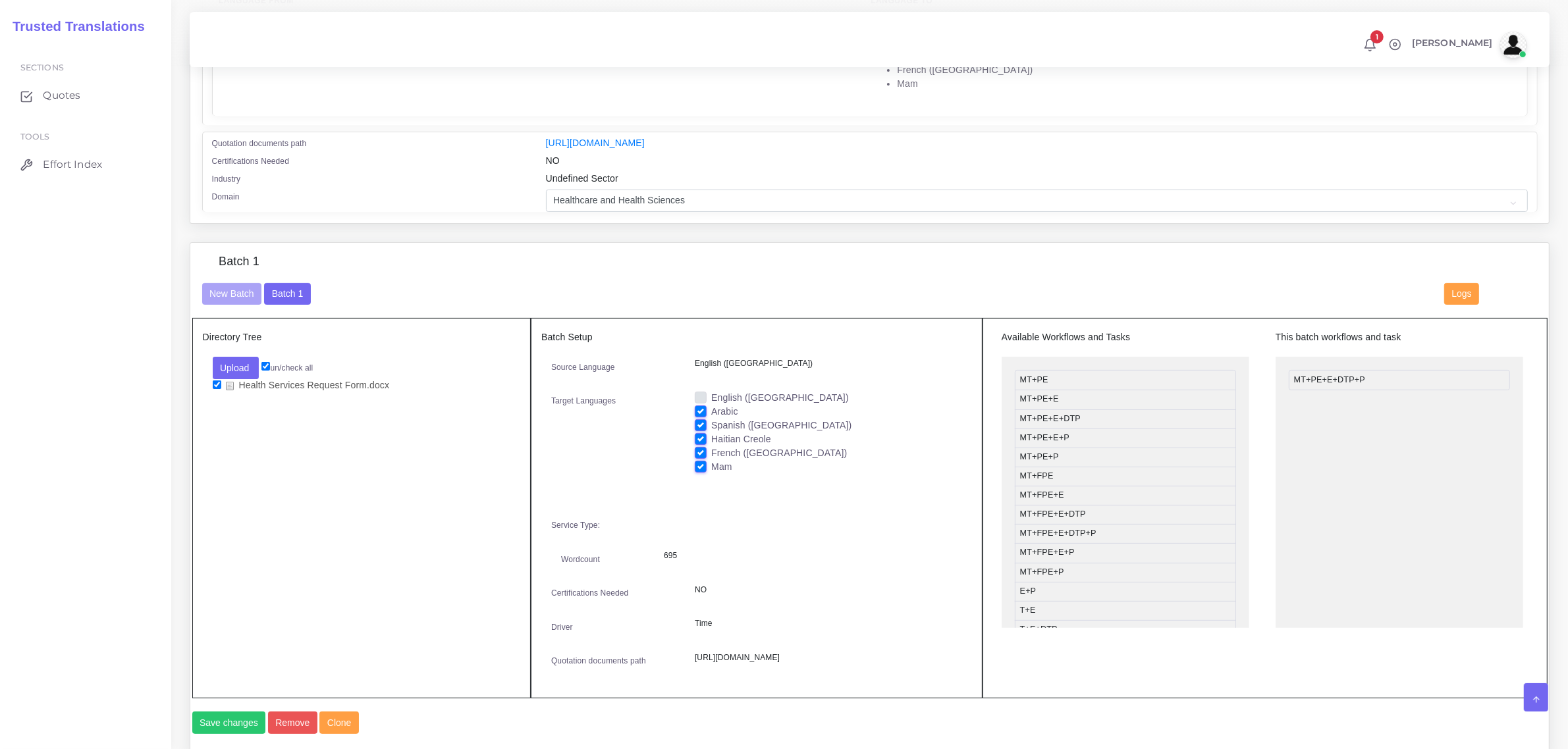
click at [711, 464] on label "Mam" at bounding box center [721, 467] width 21 height 14
click at [703, 464] on input "Mam" at bounding box center [700, 466] width 12 height 12
checkbox input "false"
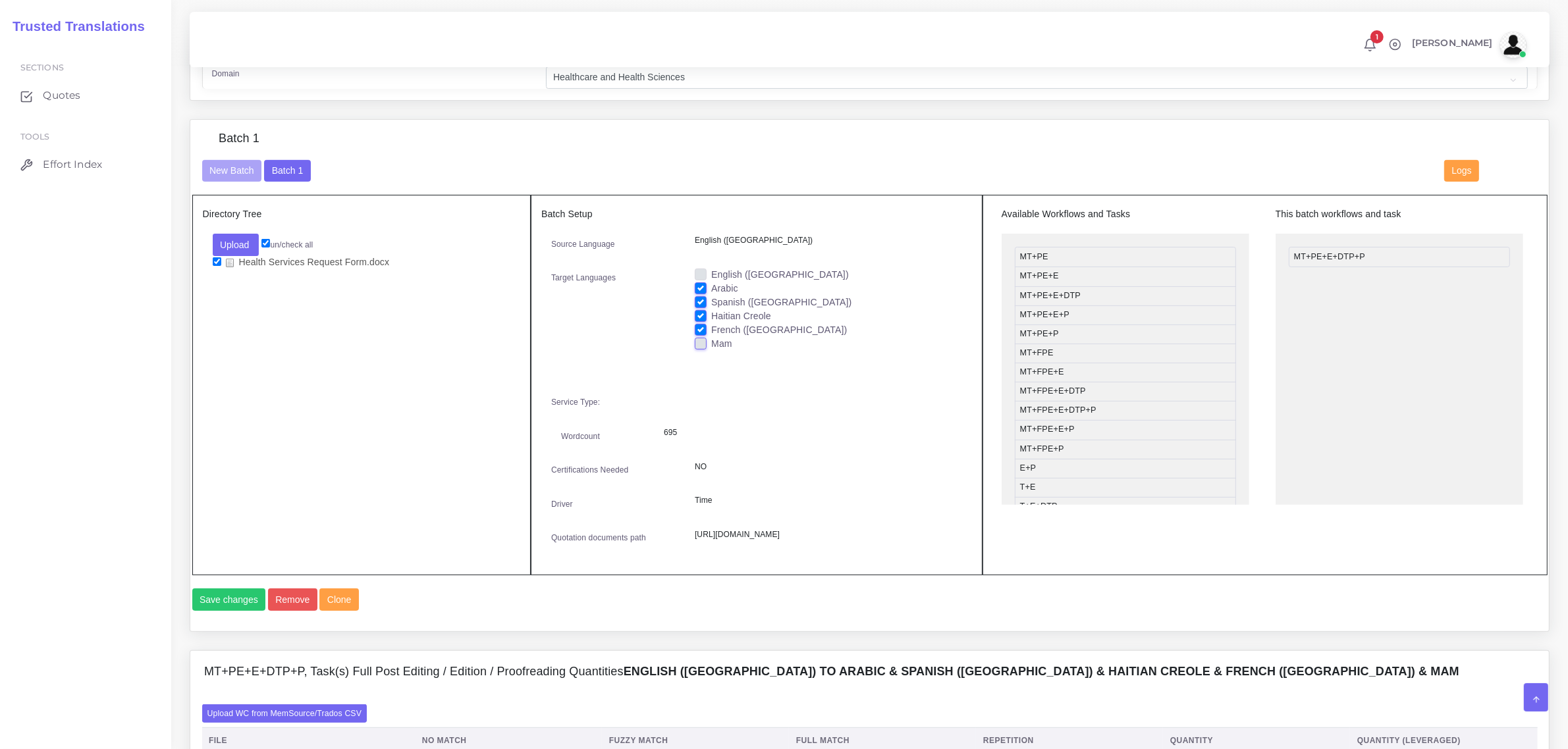
scroll to position [659, 0]
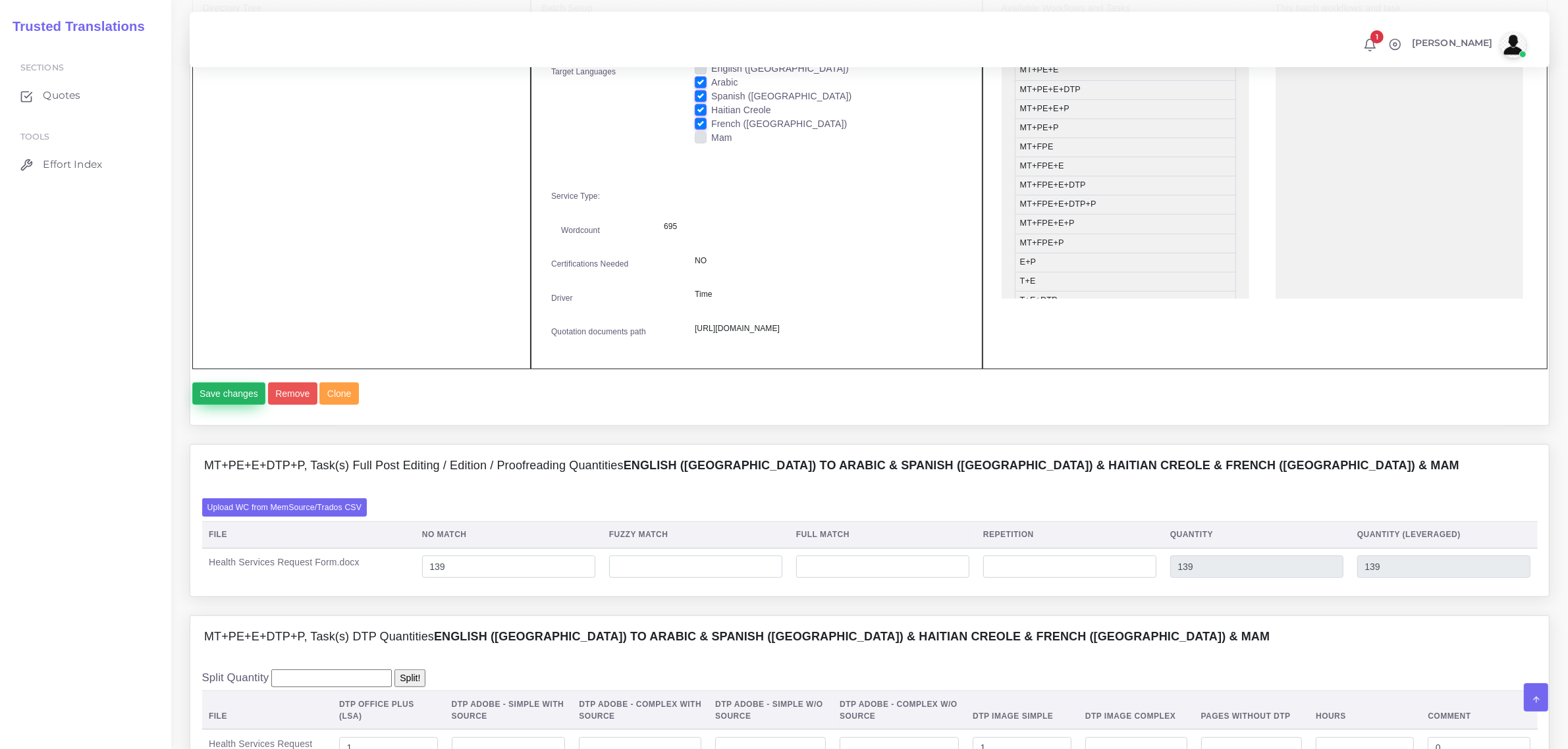
click at [235, 404] on button "Save changes" at bounding box center [229, 393] width 74 height 23
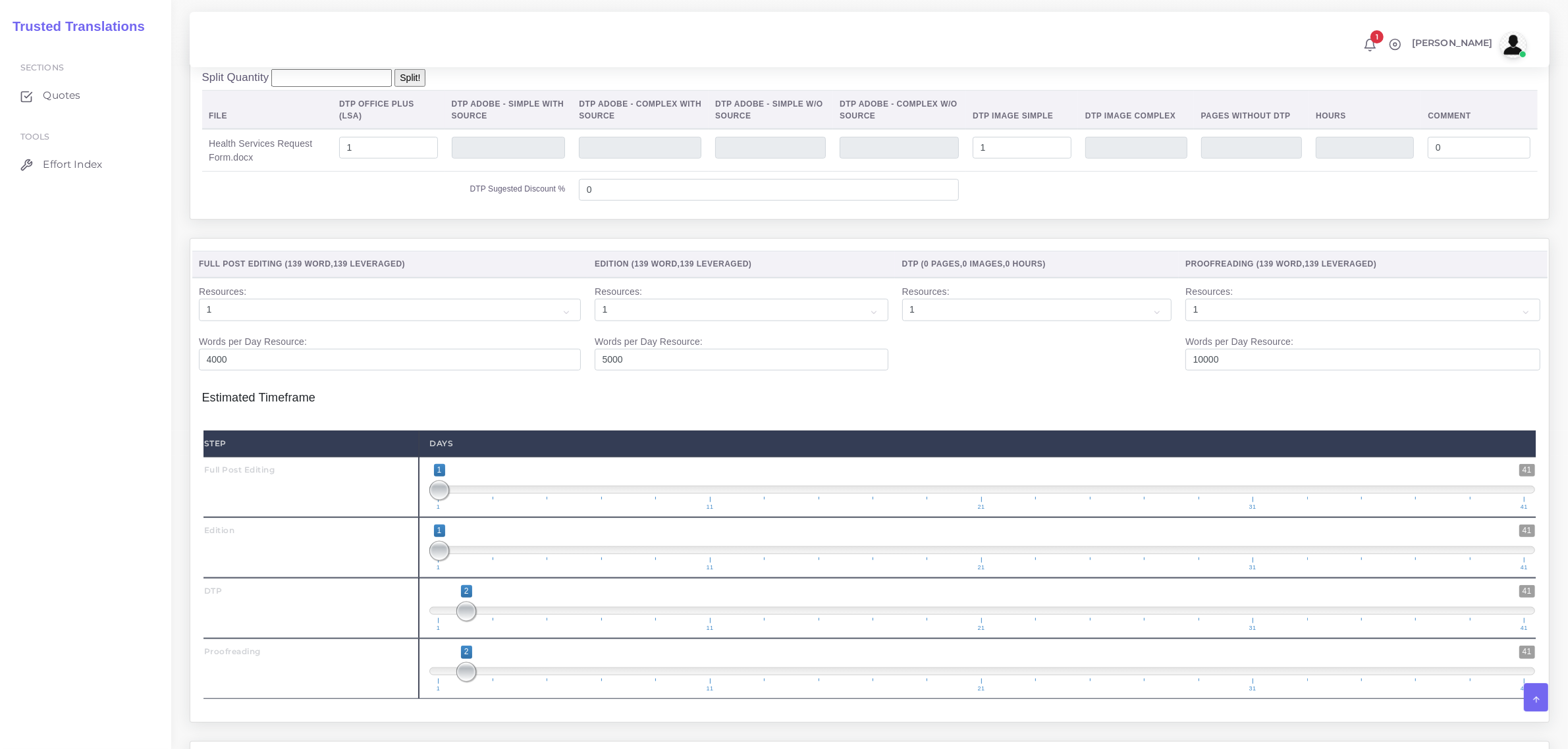
scroll to position [1316, 0]
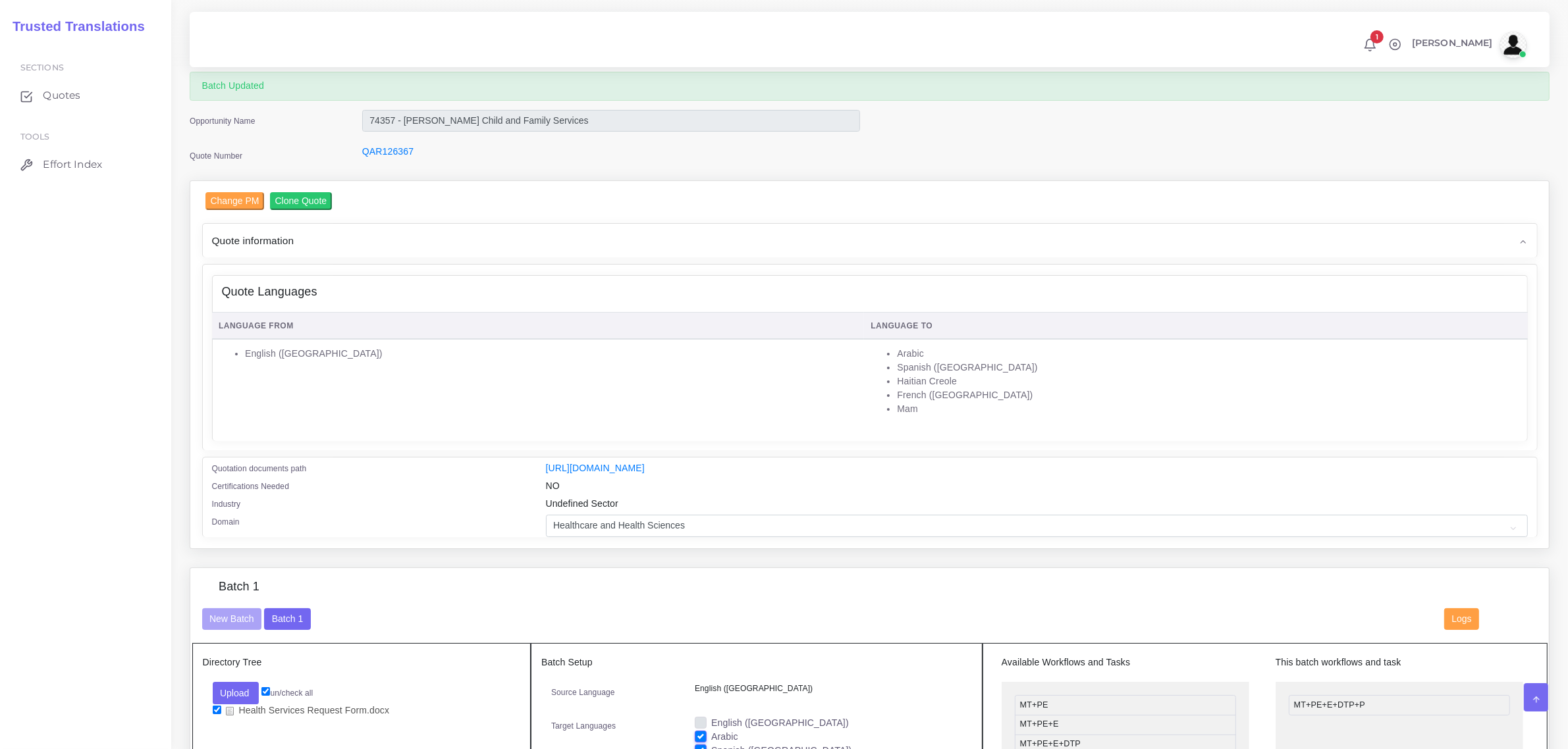
scroll to position [82, 0]
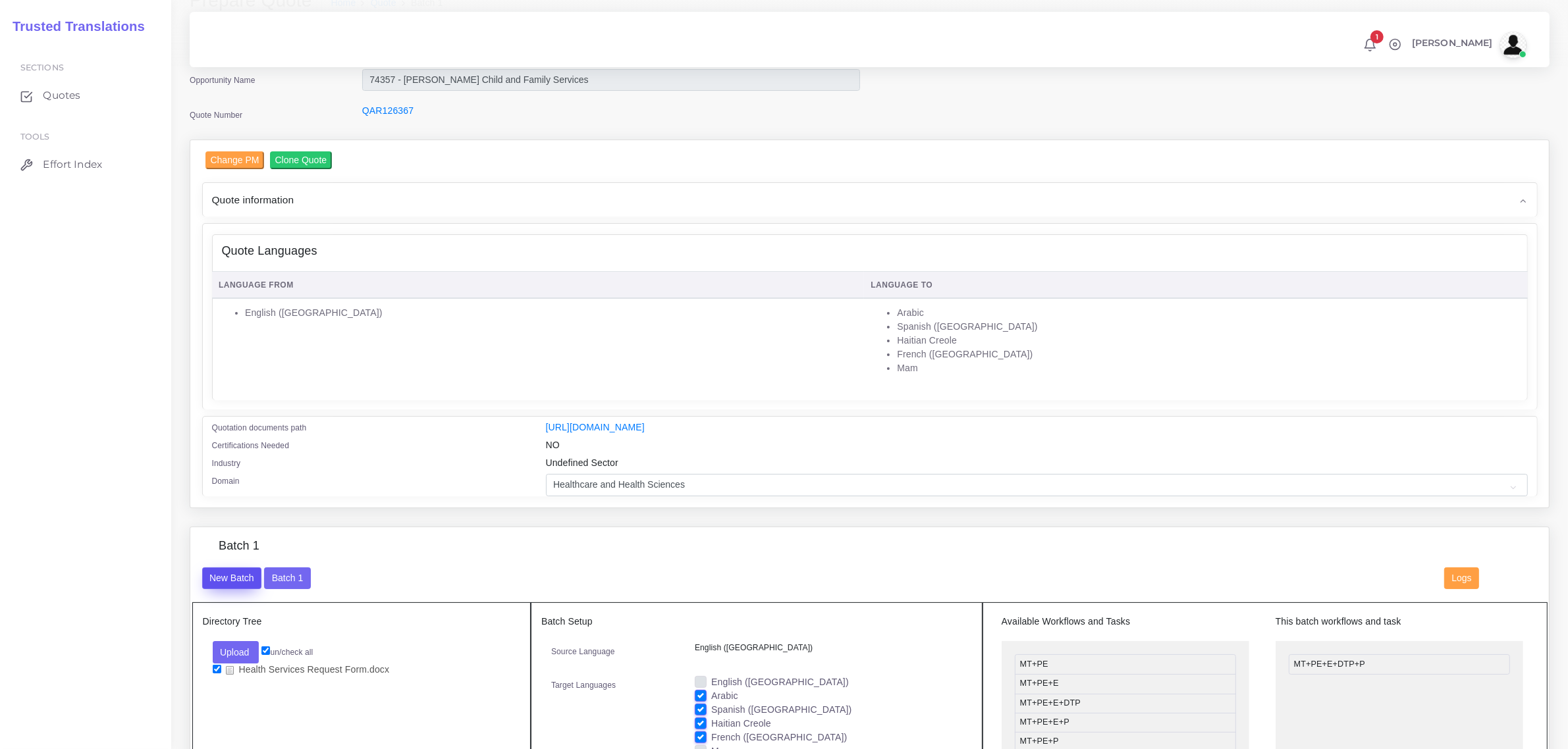
click at [228, 569] on button "New Batch" at bounding box center [231, 578] width 60 height 23
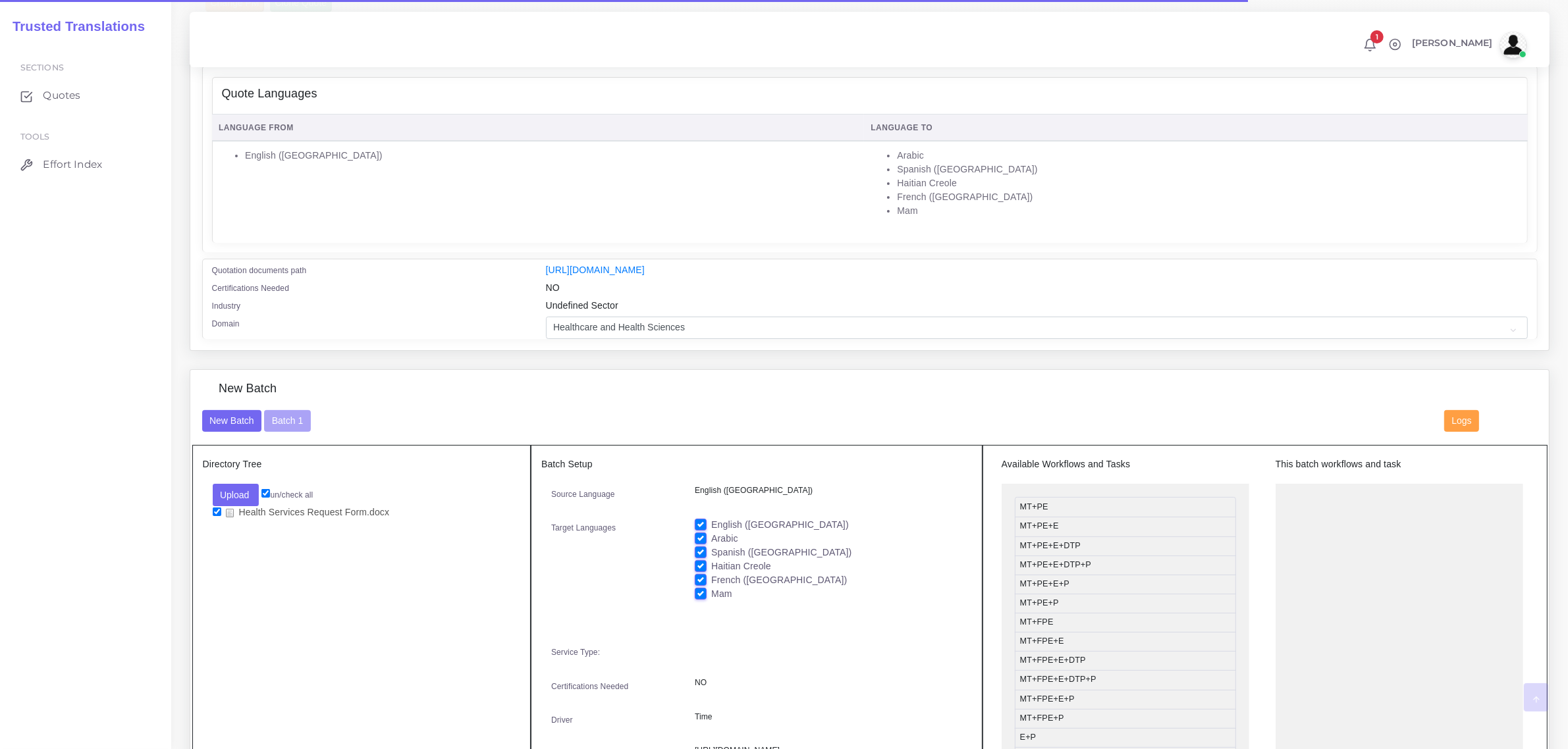
scroll to position [247, 0]
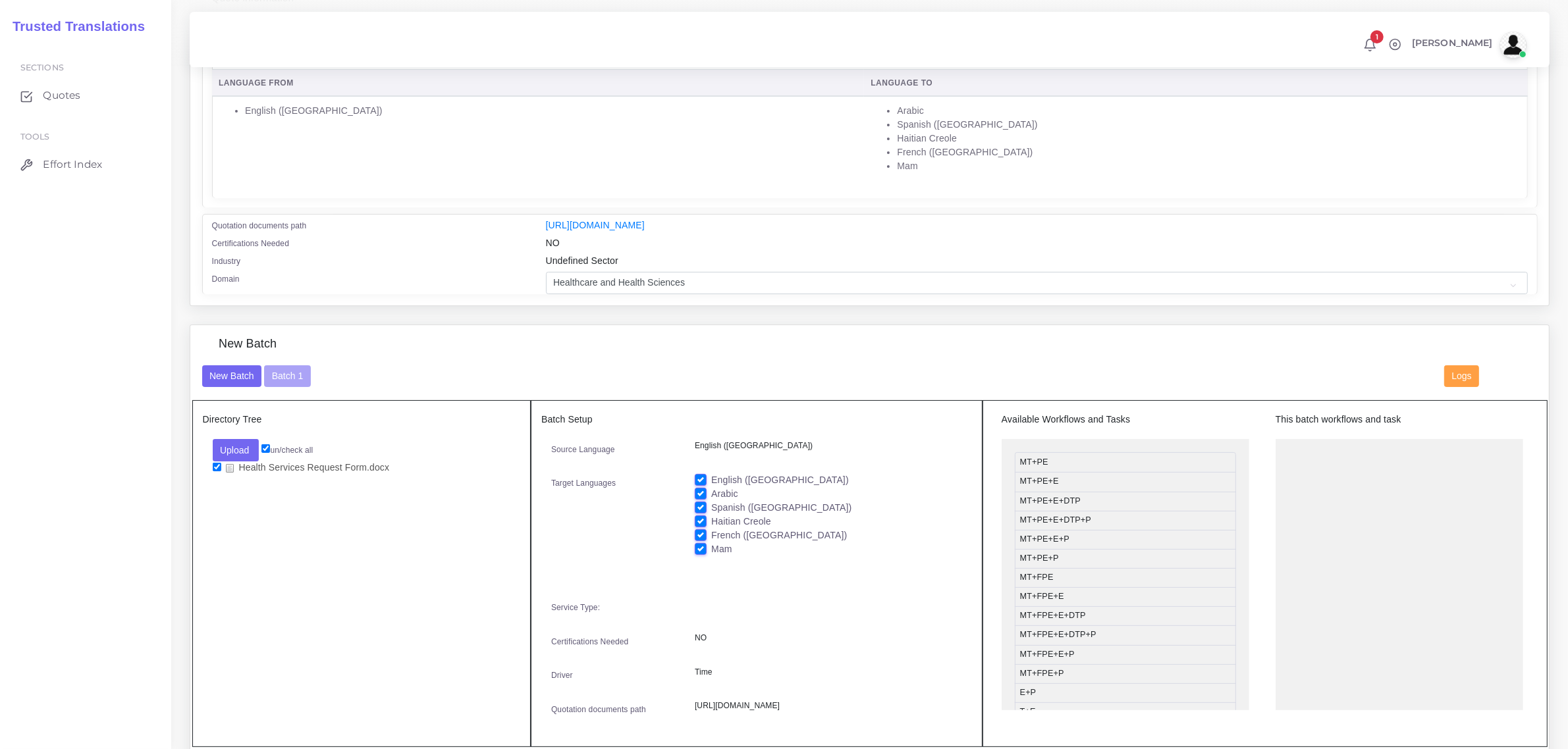
click at [711, 530] on label "French ([GEOGRAPHIC_DATA])" at bounding box center [779, 535] width 136 height 14
click at [701, 530] on input "French ([GEOGRAPHIC_DATA])" at bounding box center [700, 535] width 12 height 12
checkbox input "false"
click at [711, 521] on label "Haitian Creole" at bounding box center [741, 522] width 60 height 14
click at [700, 521] on input "Haitian Creole" at bounding box center [700, 521] width 12 height 12
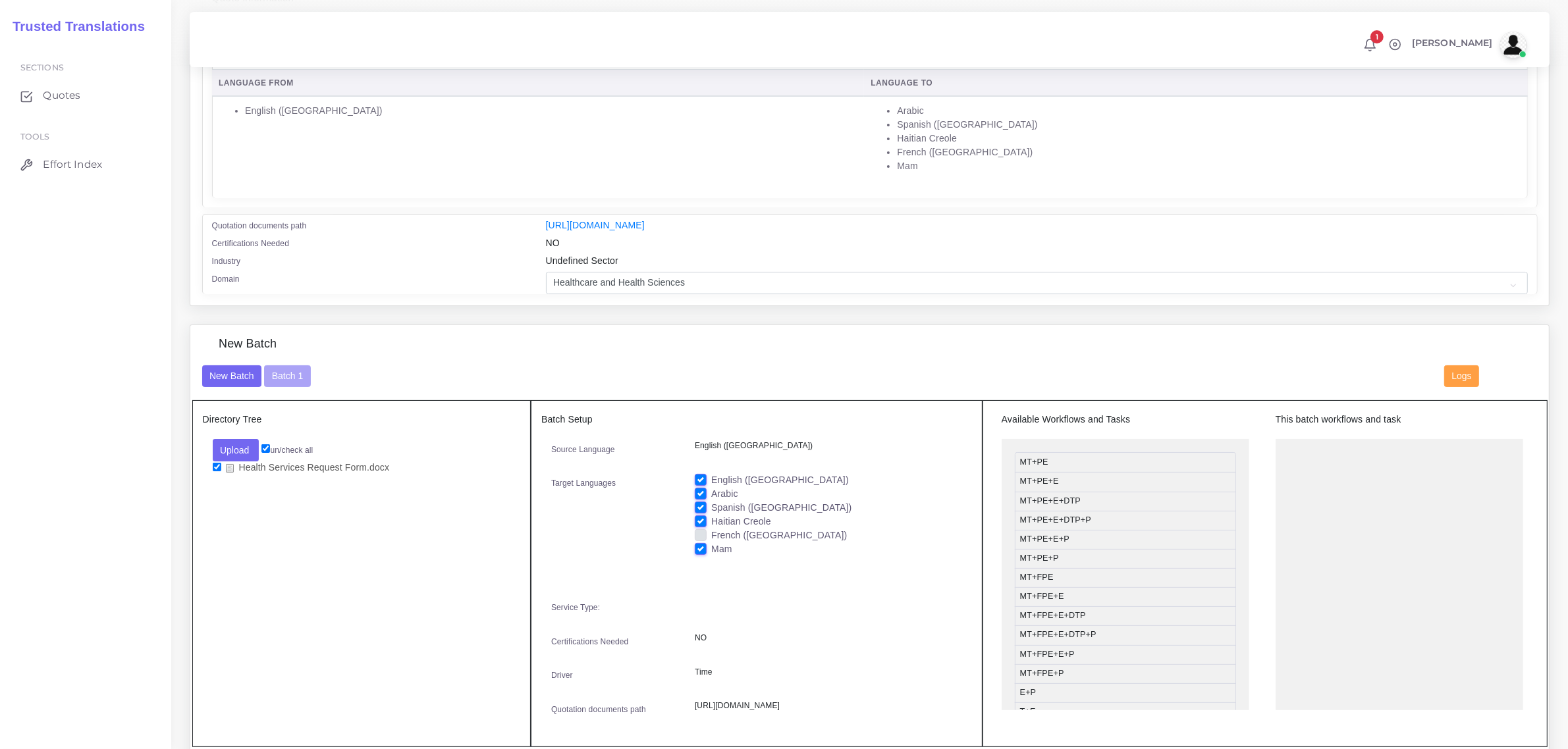
checkbox input "false"
click at [711, 504] on label "Spanish ([GEOGRAPHIC_DATA])" at bounding box center [781, 507] width 140 height 14
click at [701, 504] on input "Spanish ([GEOGRAPHIC_DATA])" at bounding box center [700, 507] width 12 height 12
checkbox input "false"
click at [711, 491] on label "Arabic" at bounding box center [725, 494] width 27 height 14
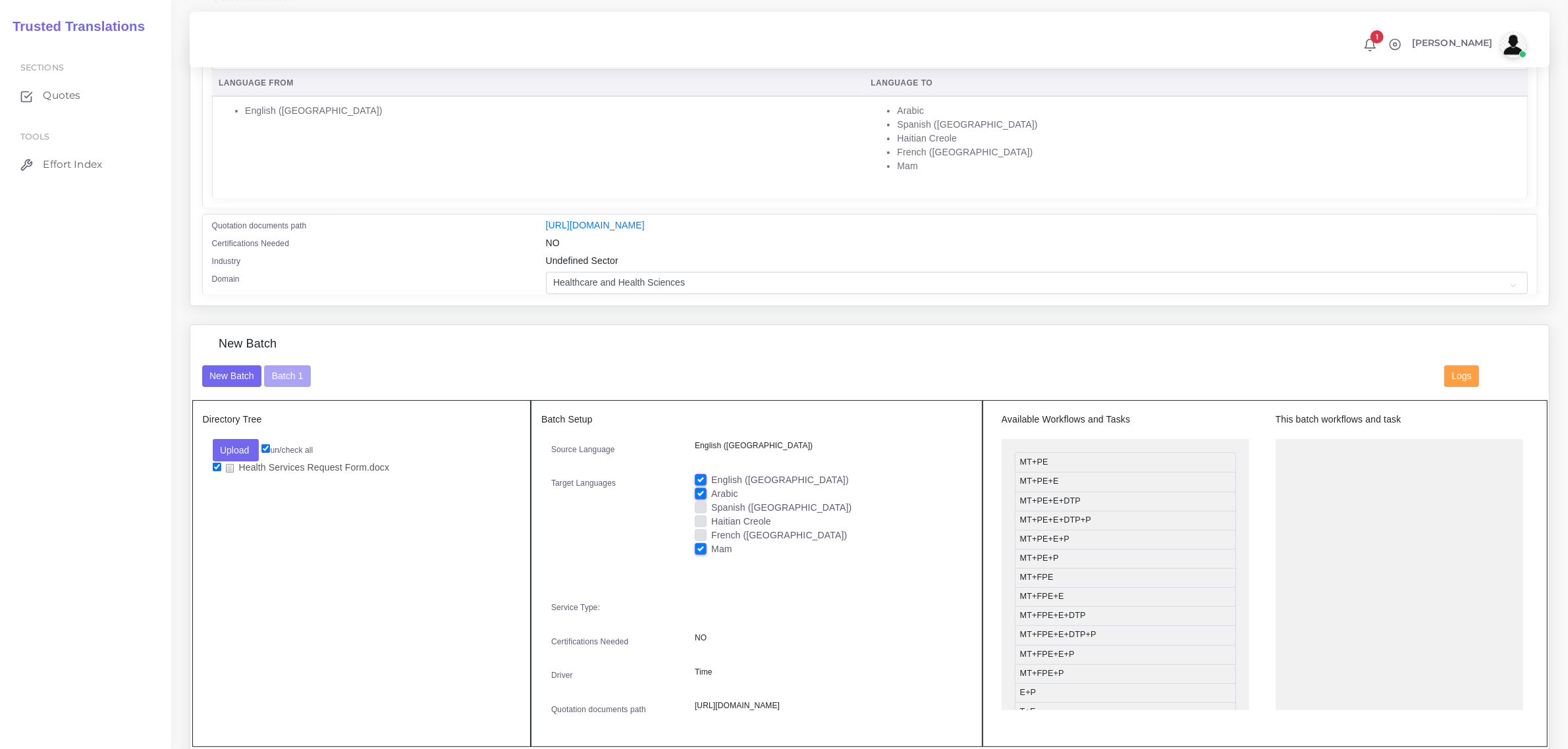
click at [701, 491] on input "Arabic" at bounding box center [700, 493] width 12 height 12
checkbox input "false"
click at [711, 475] on label "English ([GEOGRAPHIC_DATA])" at bounding box center [780, 480] width 138 height 14
click at [699, 475] on input "English ([GEOGRAPHIC_DATA])" at bounding box center [700, 479] width 12 height 12
checkbox input "false"
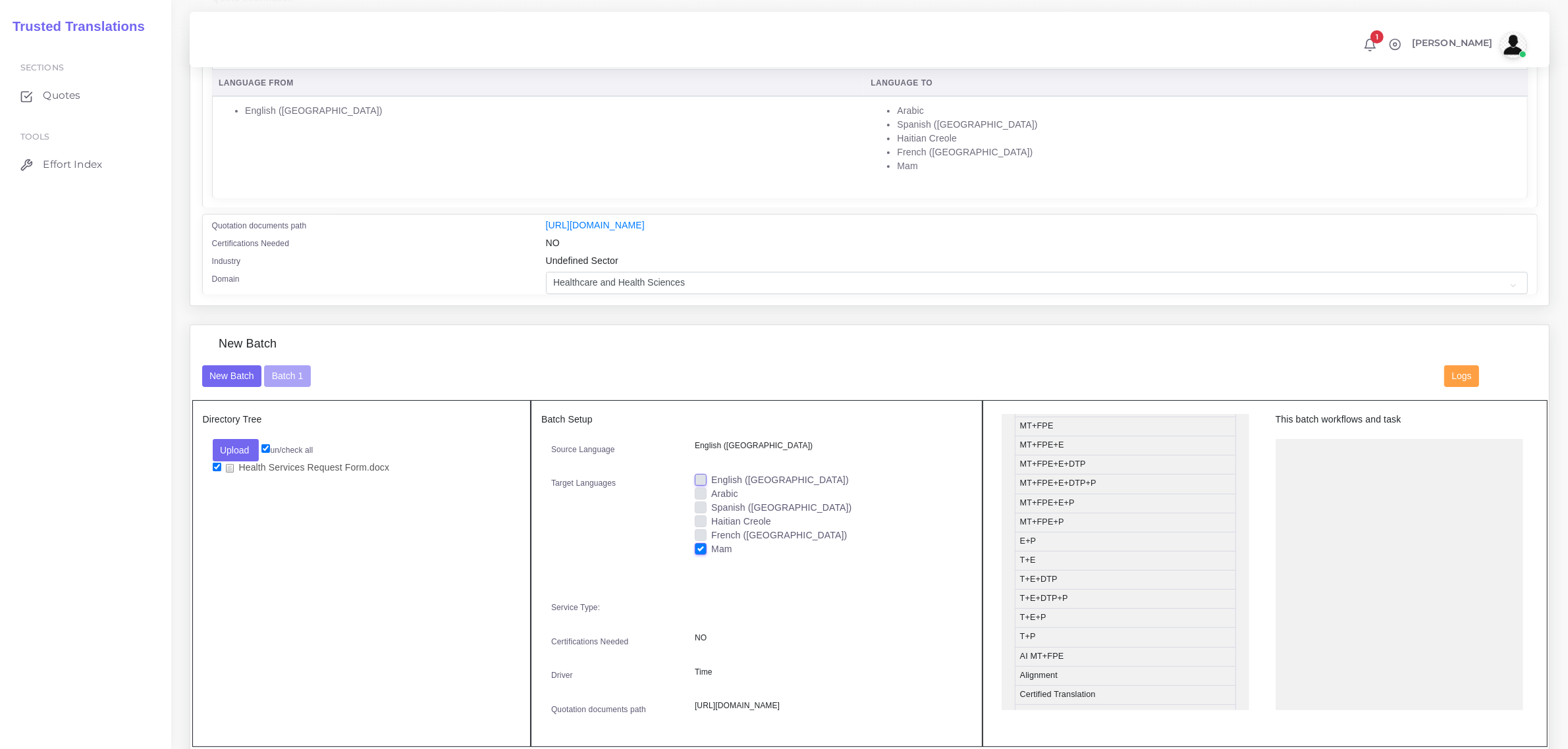
scroll to position [165, 0]
drag, startPoint x: 1117, startPoint y: 584, endPoint x: 1385, endPoint y: 446, distance: 301.4
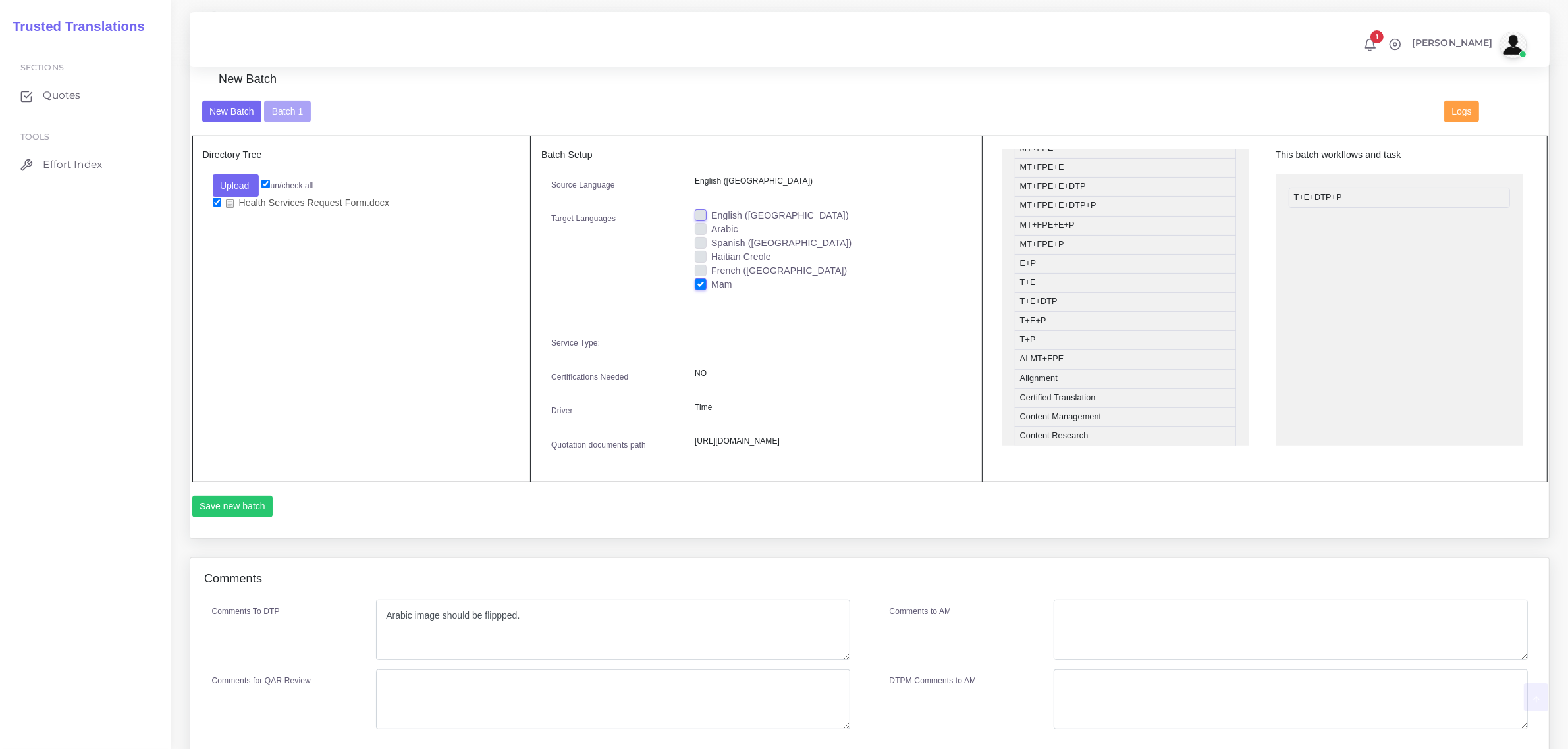
scroll to position [576, 0]
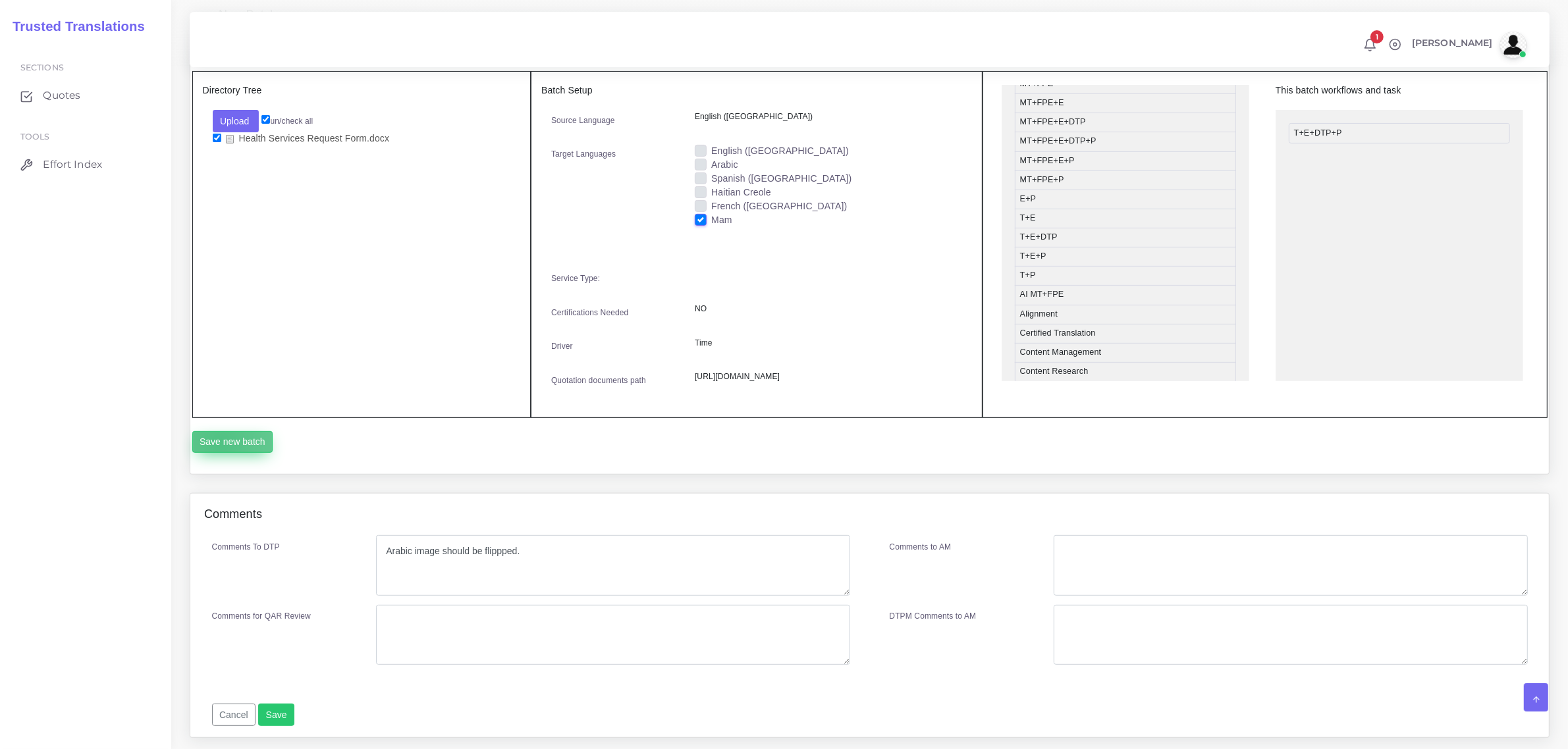
click at [220, 453] on button "Save new batch" at bounding box center [233, 442] width 81 height 23
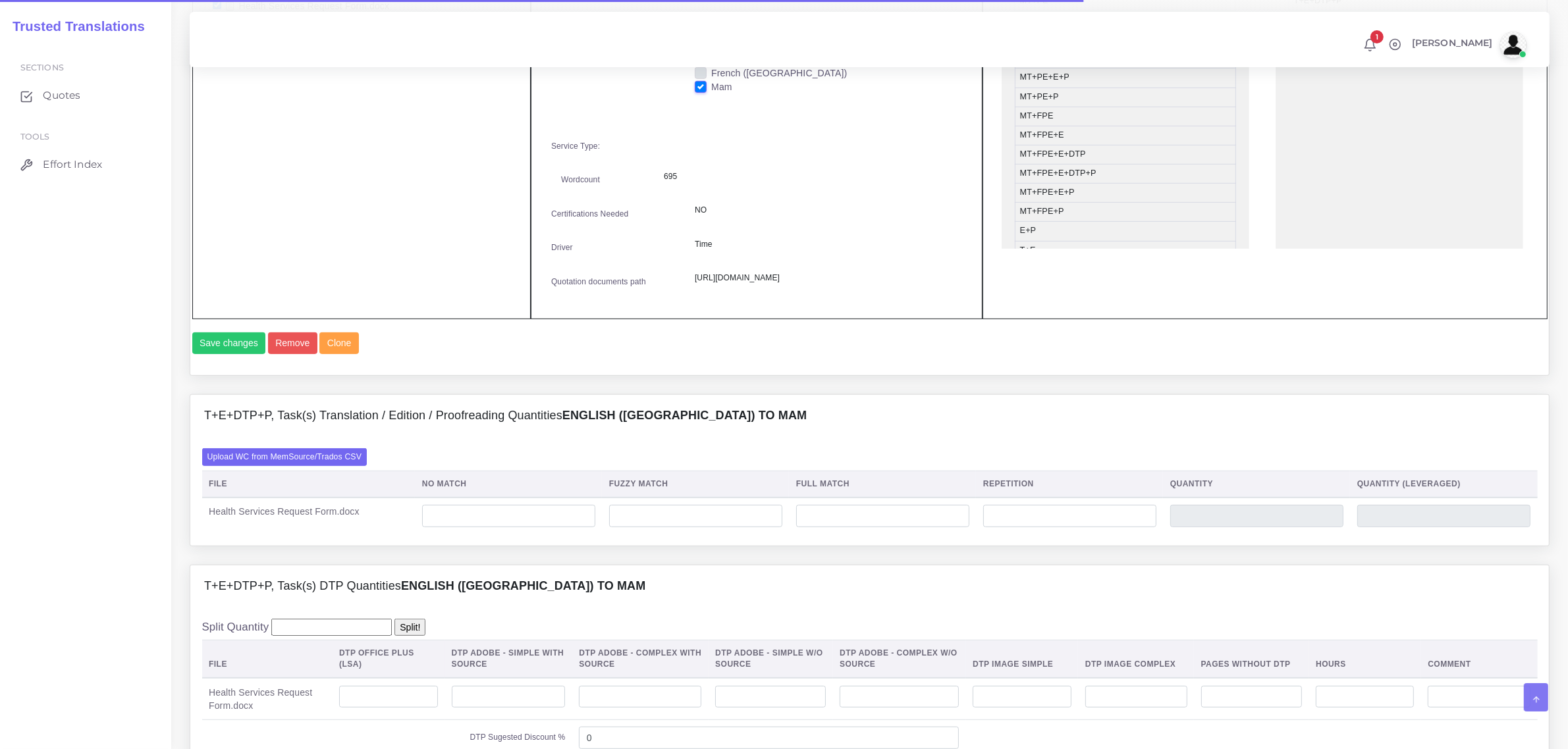
scroll to position [741, 0]
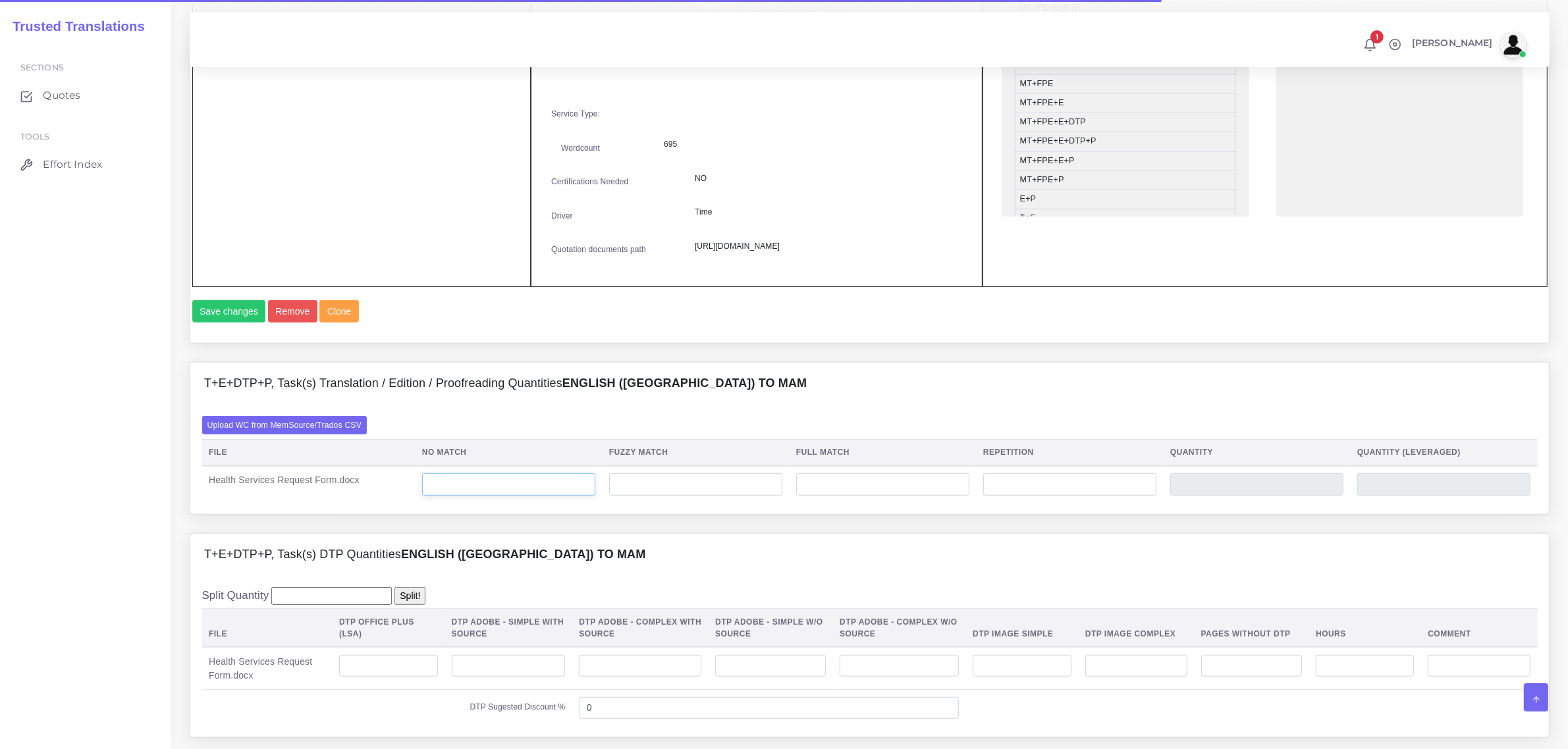
click at [480, 496] on input "number" at bounding box center [509, 484] width 173 height 23
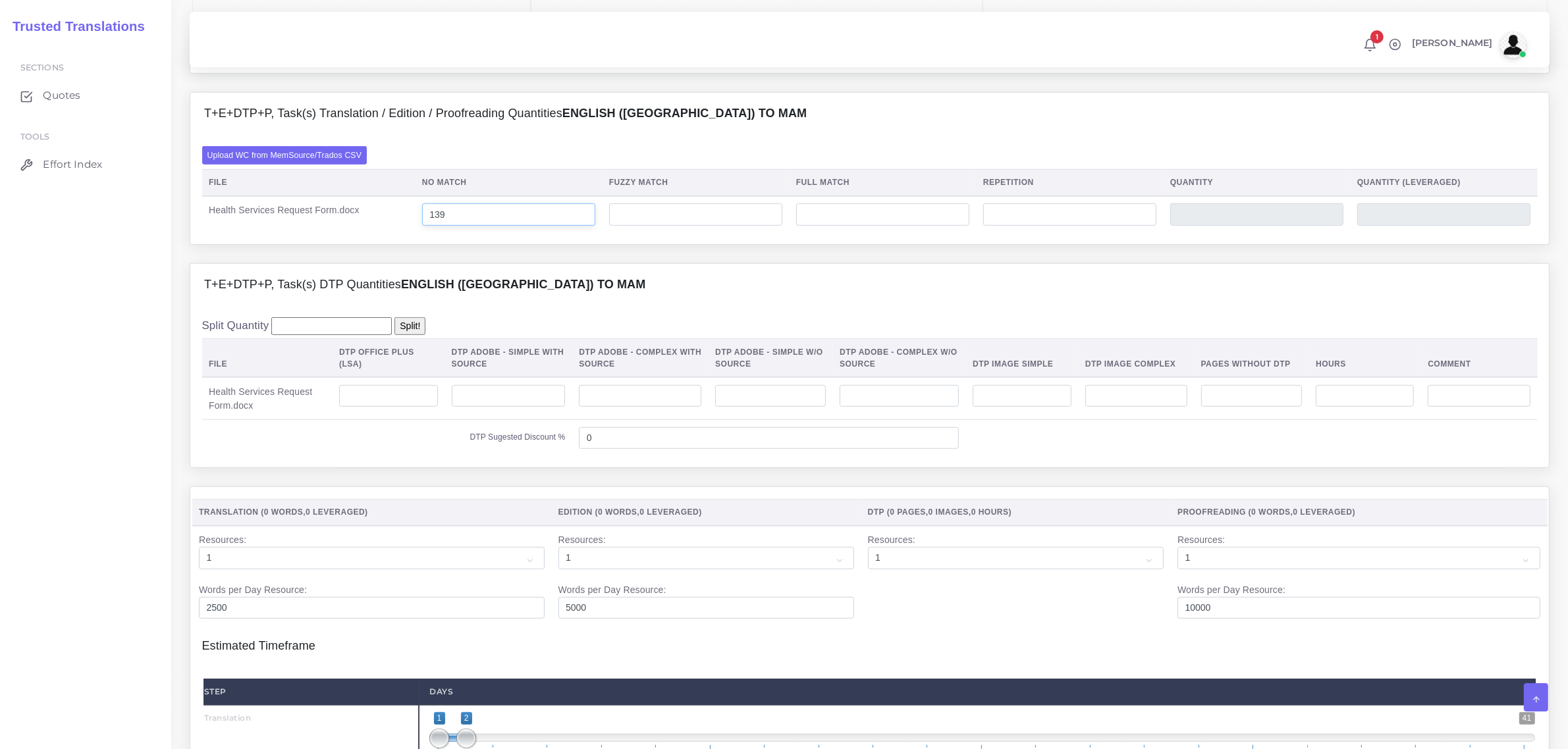
scroll to position [1070, 0]
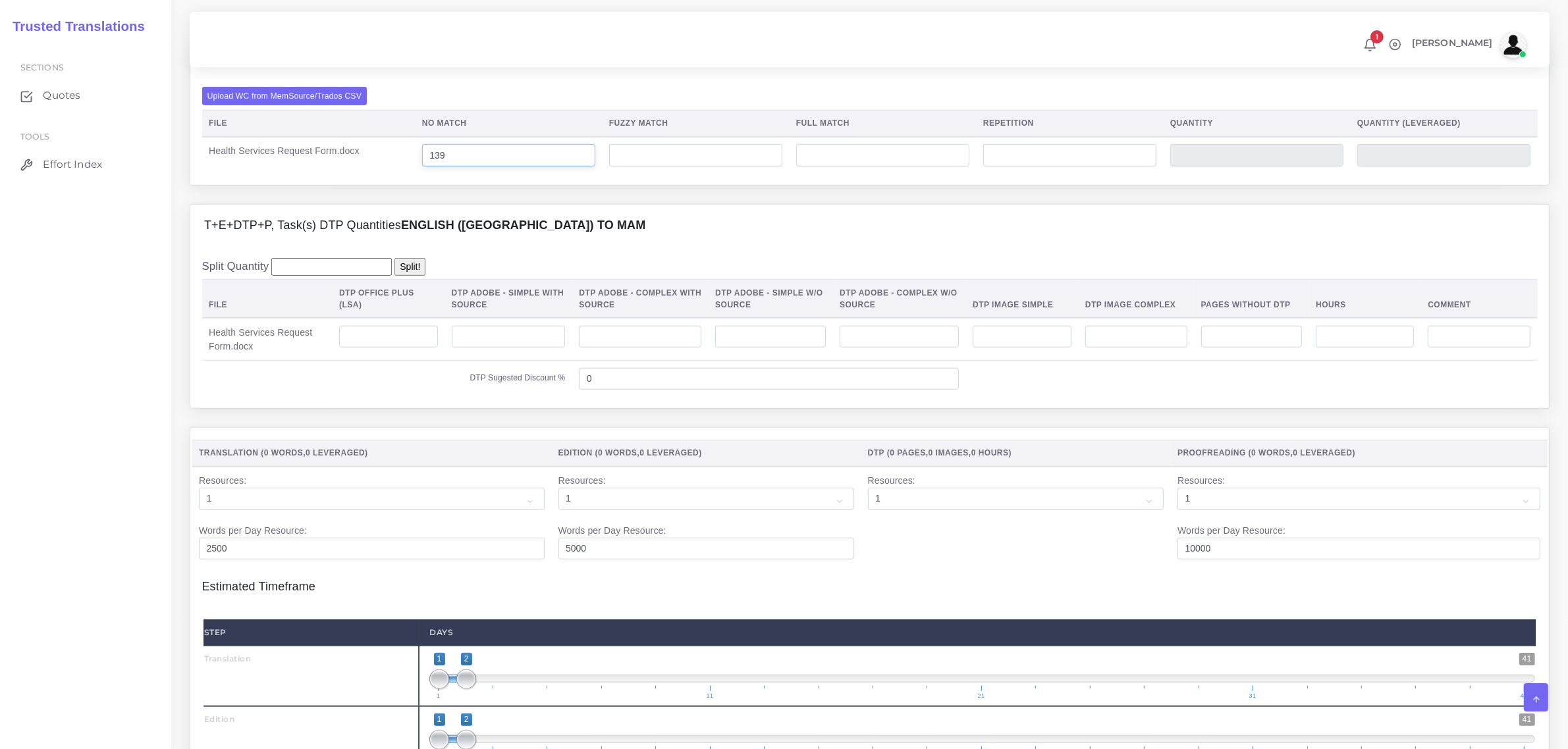
type input "139"
click at [393, 348] on input "number" at bounding box center [388, 337] width 99 height 23
type input "1"
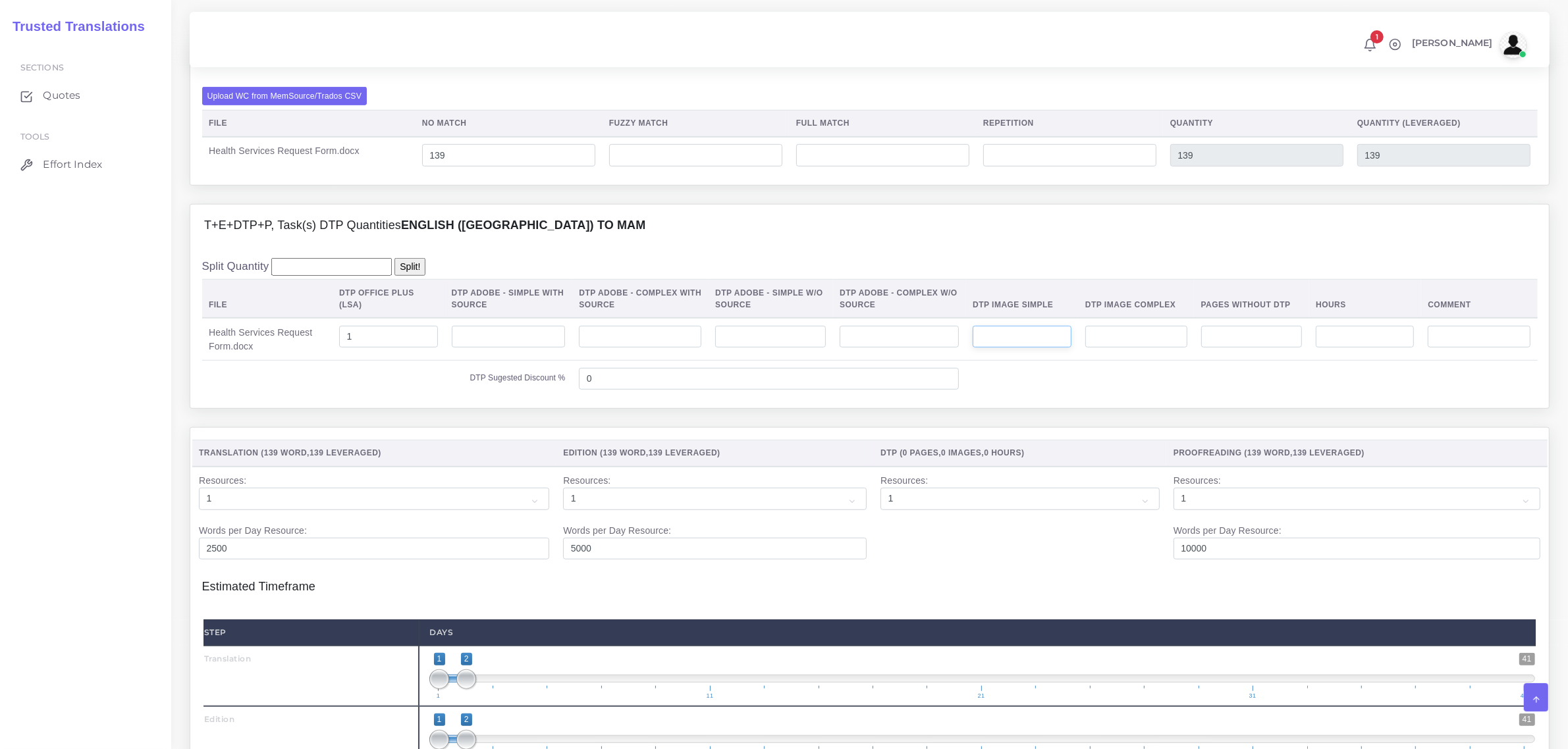
click at [1039, 348] on input "number" at bounding box center [1021, 337] width 99 height 23
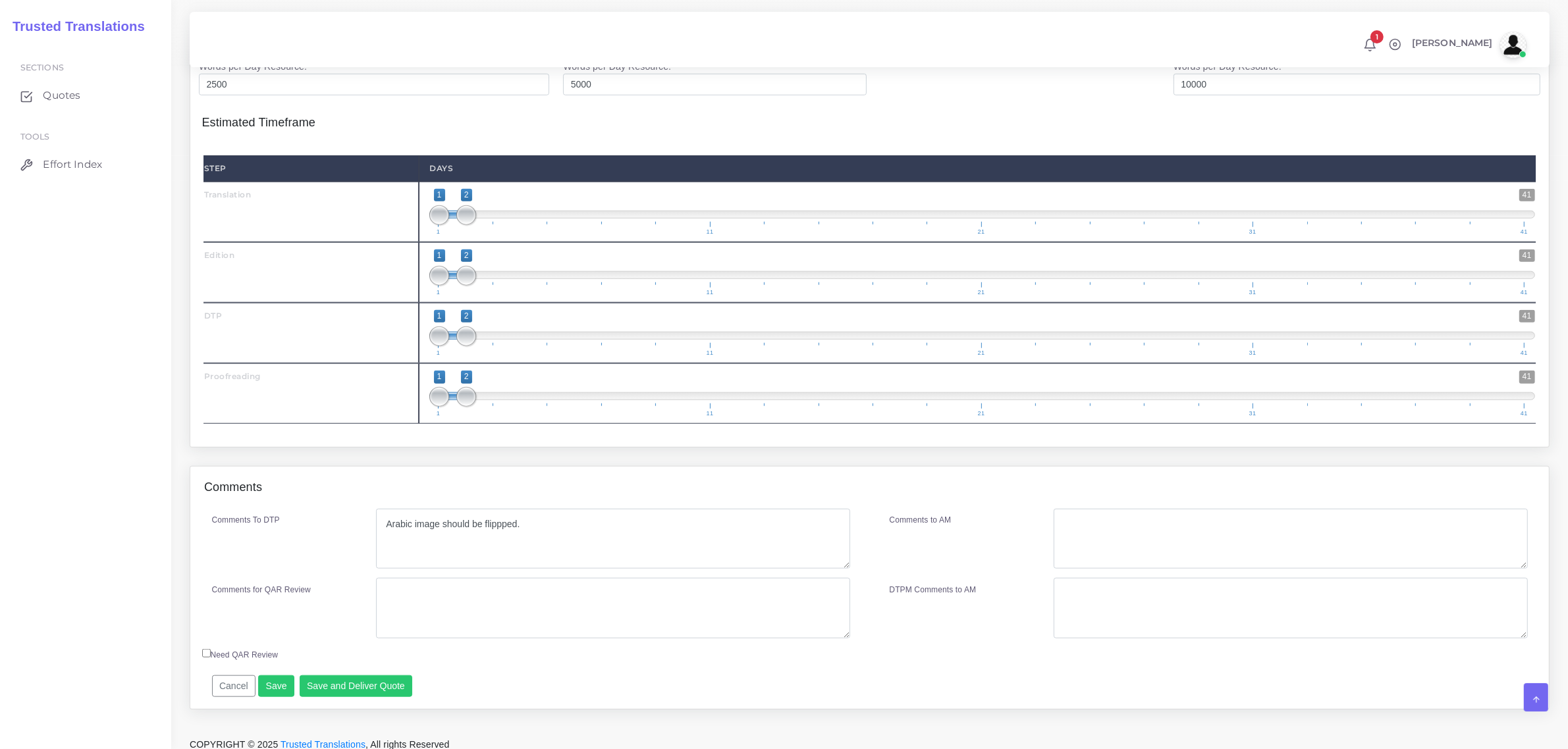
scroll to position [1563, 0]
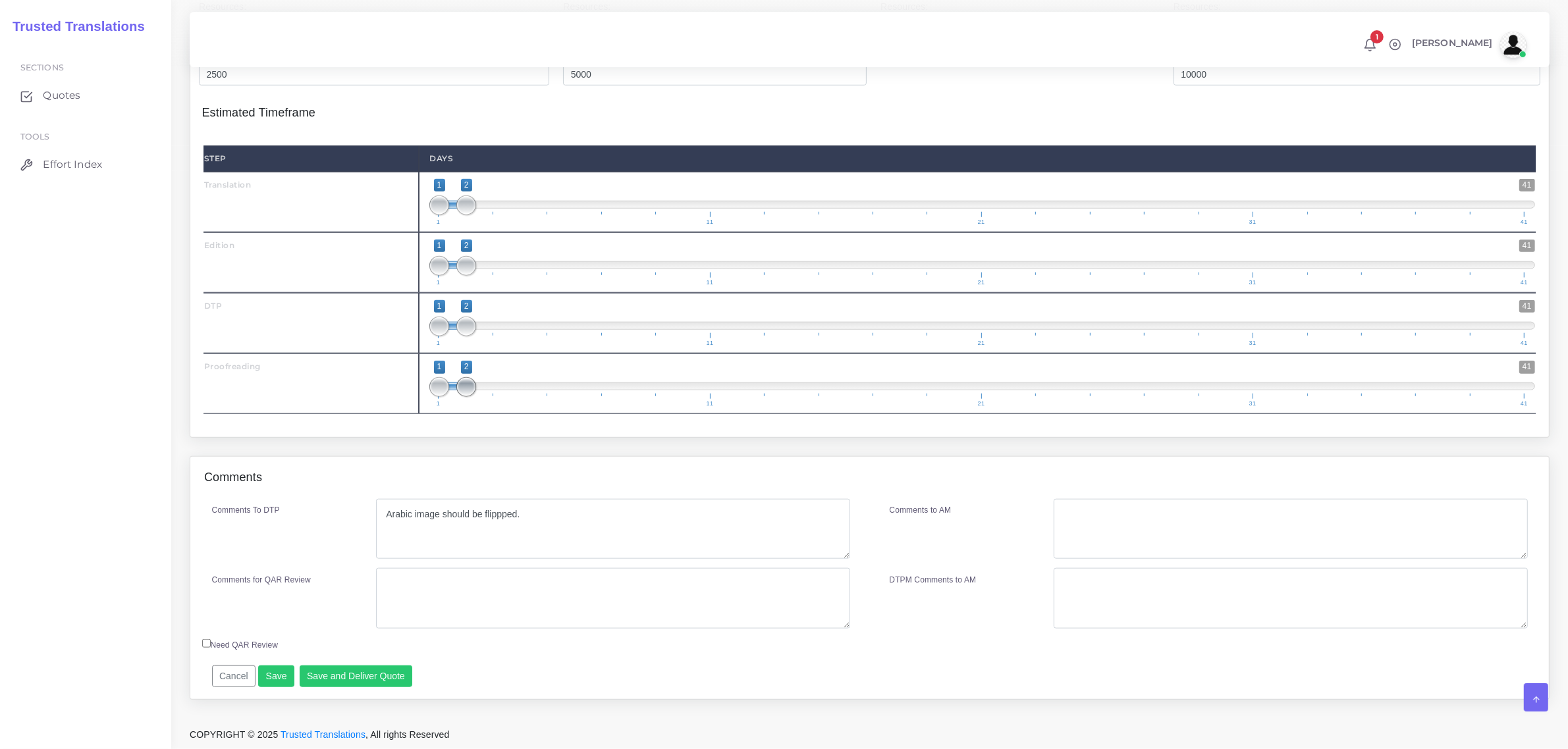
type input "1"
drag, startPoint x: 463, startPoint y: 404, endPoint x: 476, endPoint y: 407, distance: 13.3
click at [487, 397] on span at bounding box center [493, 387] width 19 height 19
type input "3;3"
drag, startPoint x: 444, startPoint y: 404, endPoint x: 445, endPoint y: 340, distance: 64.0
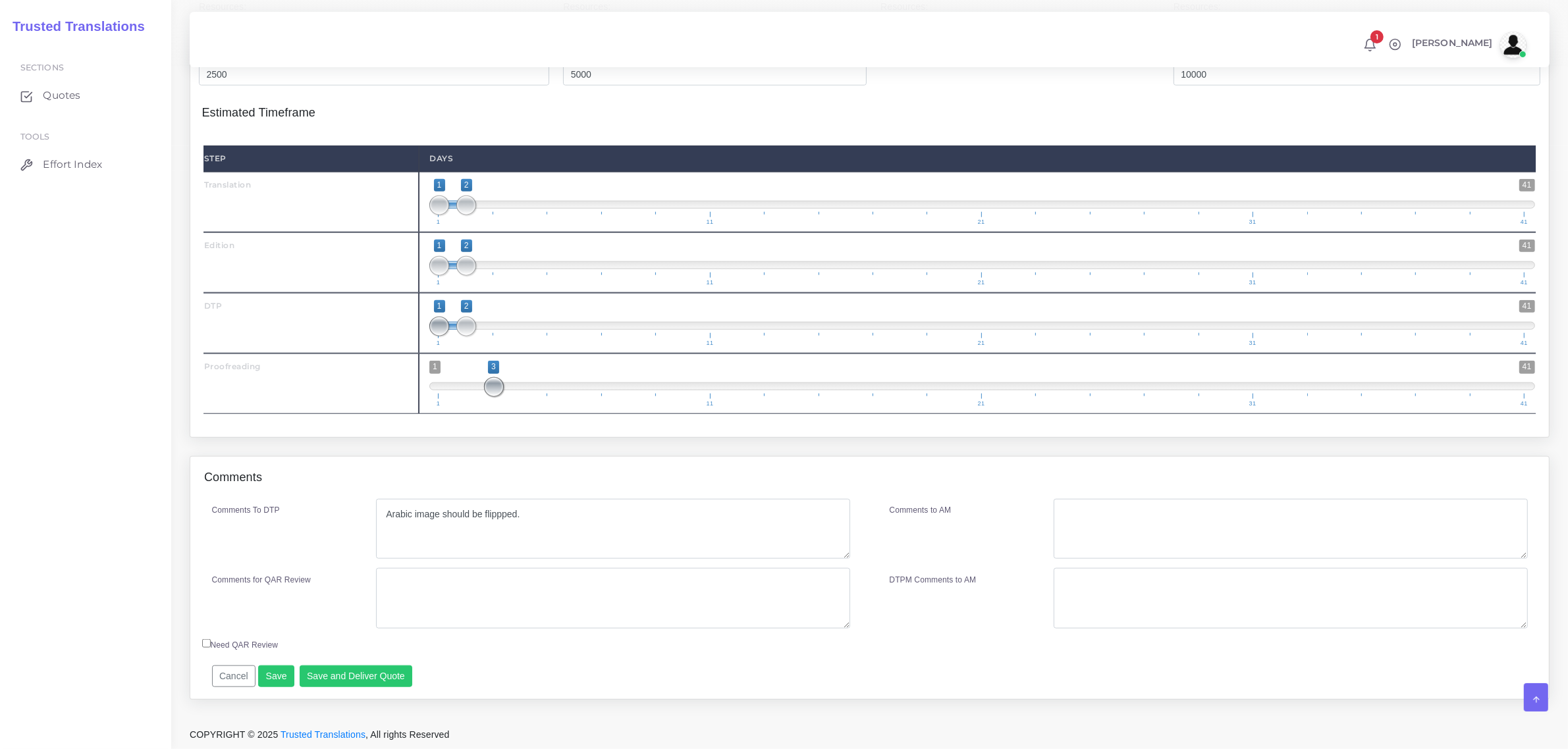
click at [486, 397] on span at bounding box center [493, 387] width 19 height 19
type input "2;2"
drag, startPoint x: 438, startPoint y: 343, endPoint x: 456, endPoint y: 291, distance: 55.0
click at [471, 320] on span "1 41 2 2 2 — 2 1 11 21 31 41" at bounding box center [982, 323] width 1106 height 46
type input "1;1"
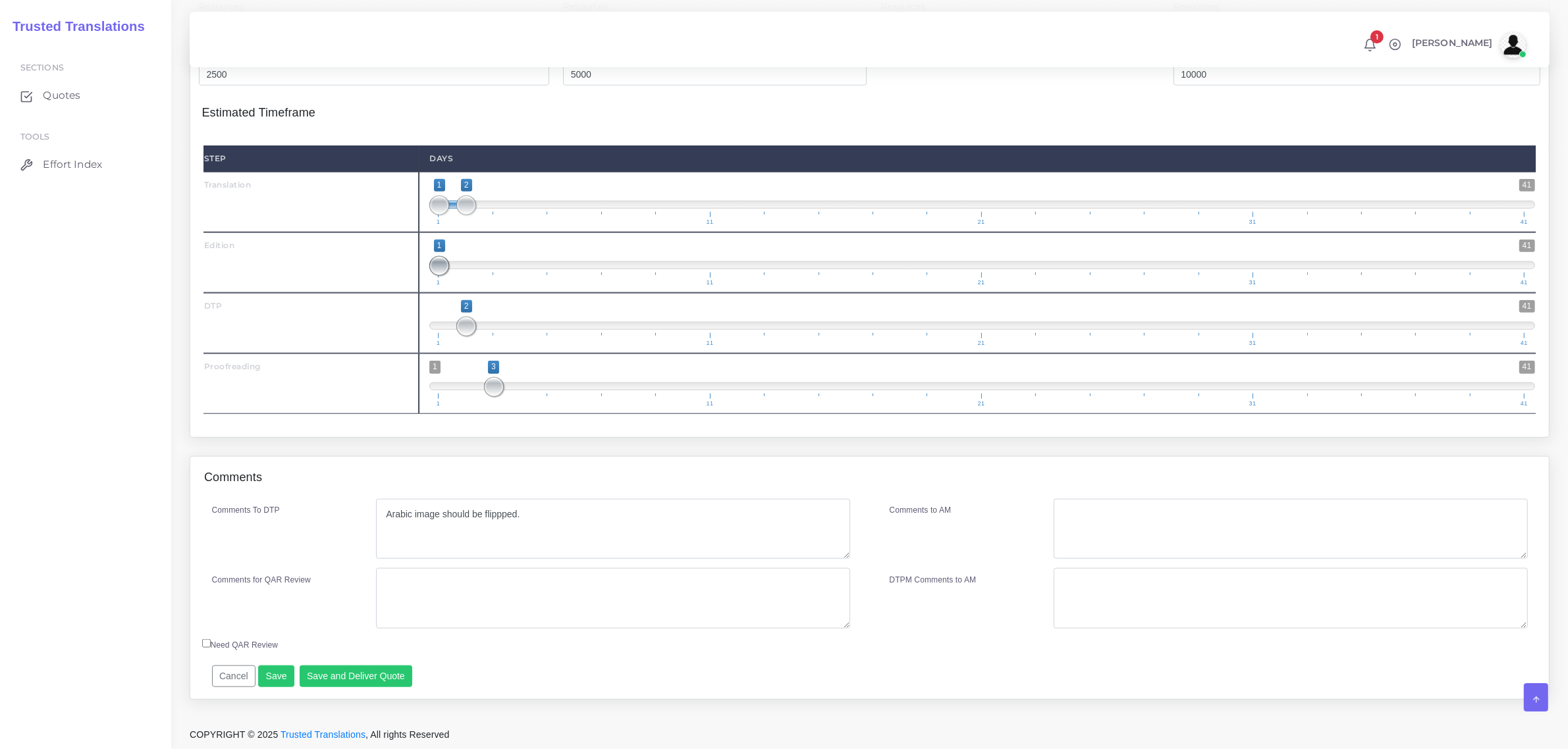
drag, startPoint x: 460, startPoint y: 288, endPoint x: 428, endPoint y: 275, distance: 34.5
click at [428, 275] on div "1 41 1 1 1 — 1 1 11 21 31 41 1;1" at bounding box center [983, 263] width 1127 height 61
type input "1;1"
drag, startPoint x: 461, startPoint y: 222, endPoint x: 438, endPoint y: 251, distance: 37.0
click at [430, 215] on span at bounding box center [438, 205] width 19 height 19
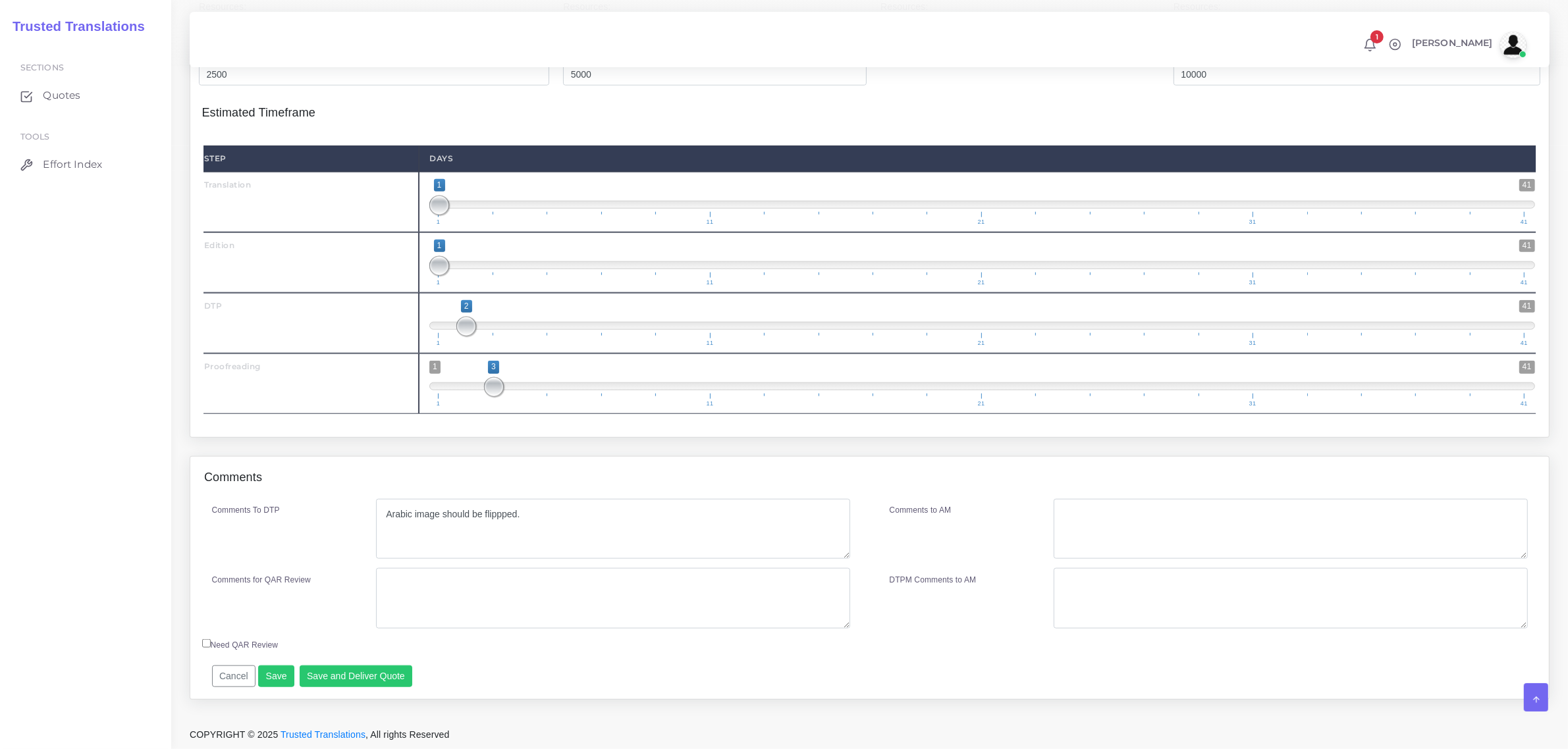
scroll to position [1583, 0]
click at [381, 673] on button "Save and Deliver Quote" at bounding box center [357, 676] width 113 height 23
